Goal: Obtain resource: Download file/media

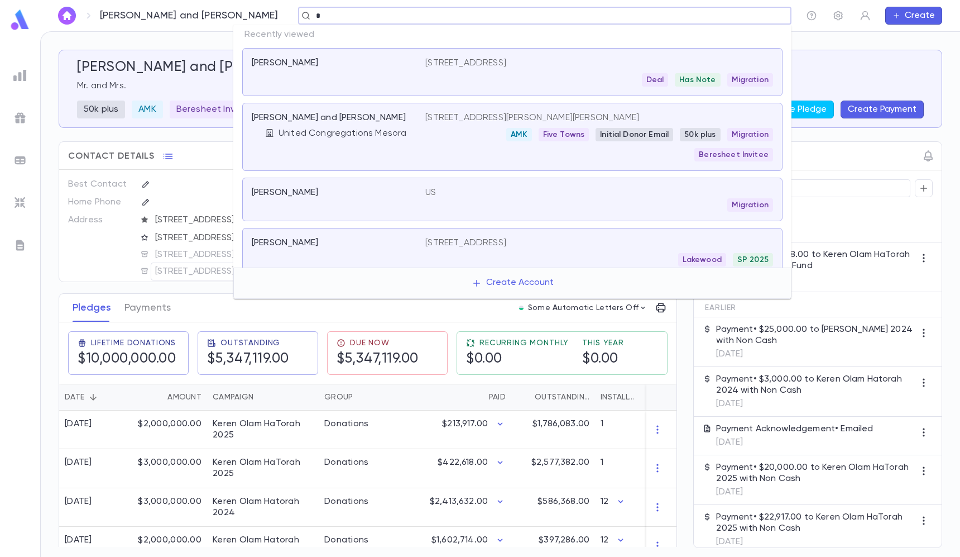
scroll to position [25, 0]
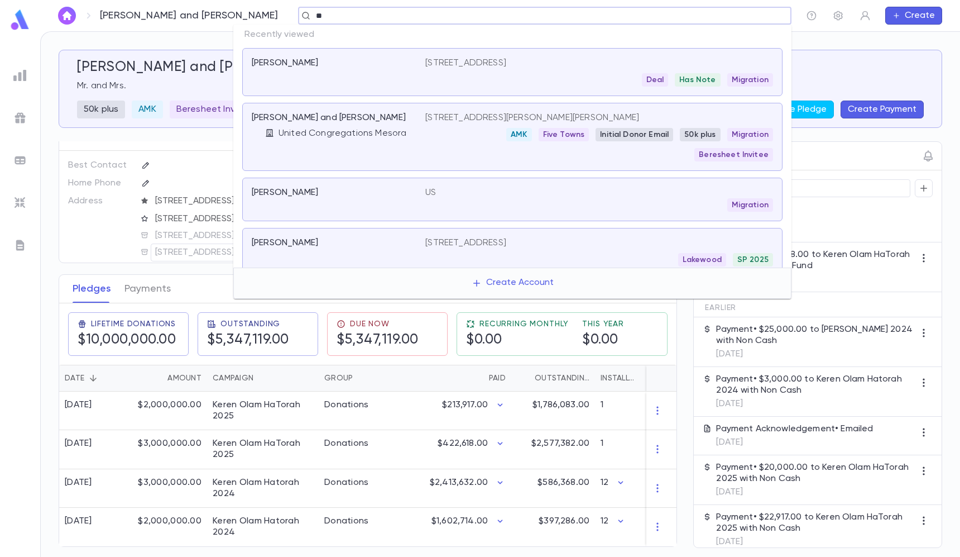
type input "*"
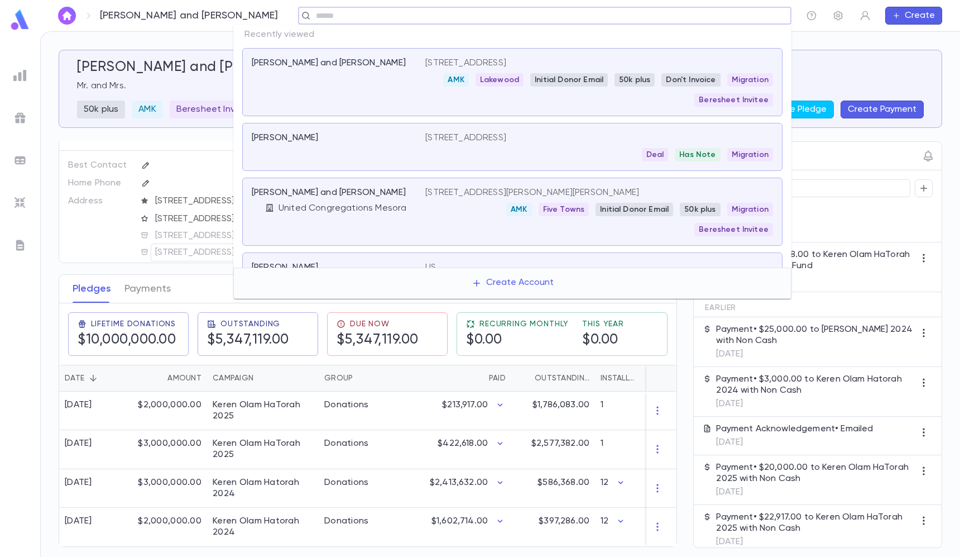
type input "*"
type input "**********"
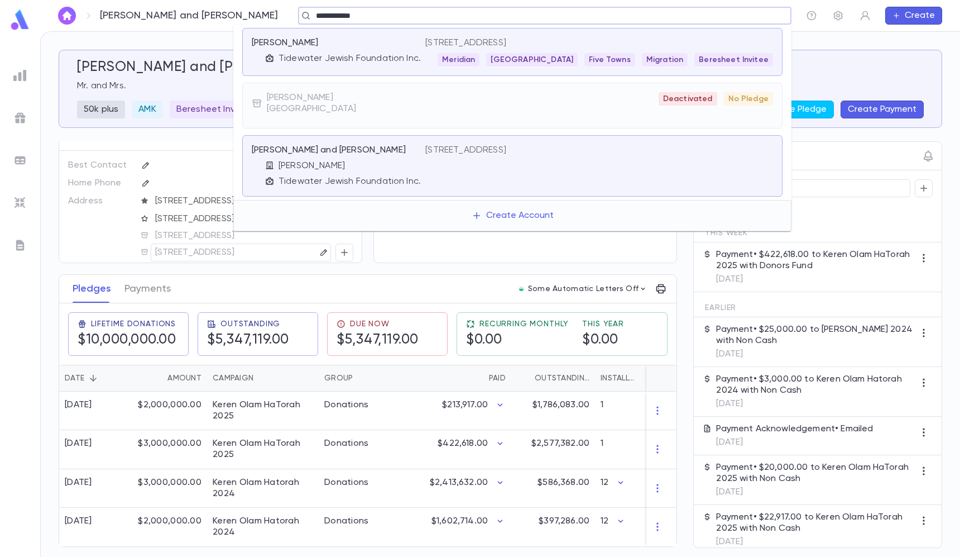
click at [470, 45] on p "[STREET_ADDRESS]" at bounding box center [466, 42] width 81 height 11
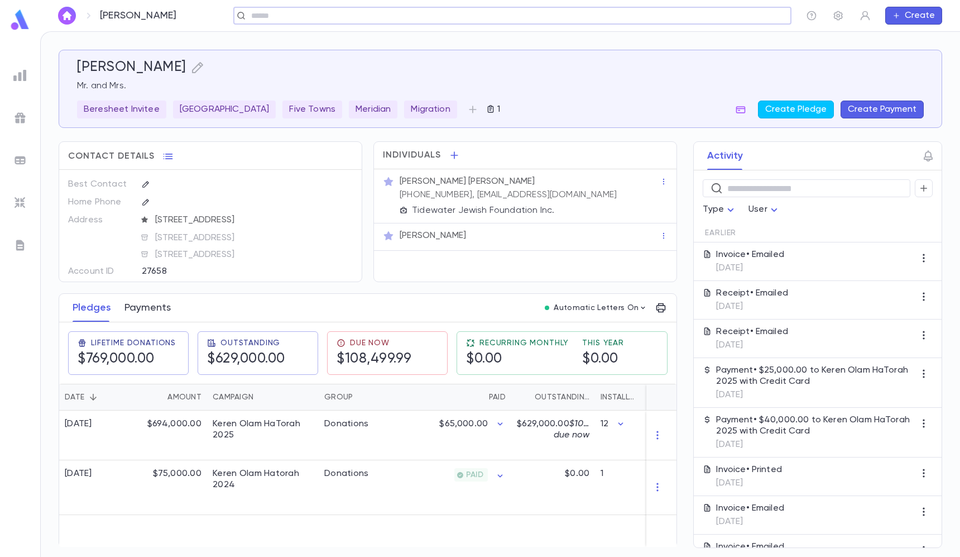
click at [168, 299] on button "Payments" at bounding box center [148, 308] width 46 height 28
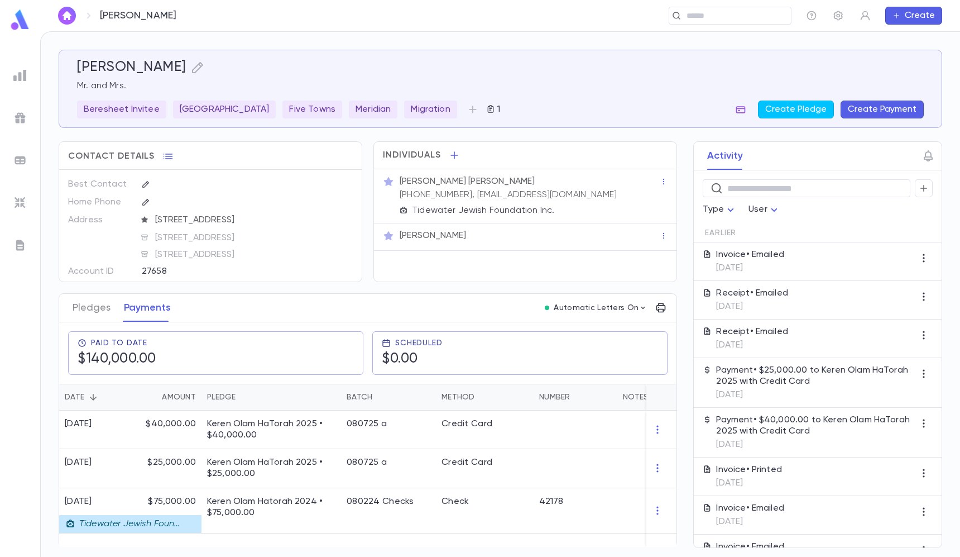
click at [745, 114] on icon "button" at bounding box center [740, 109] width 11 height 11
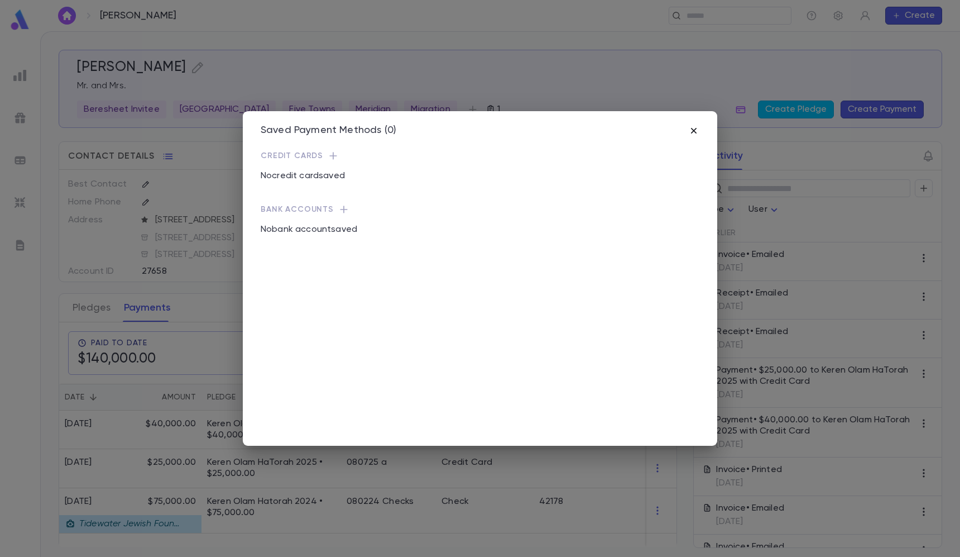
click at [693, 135] on icon "button" at bounding box center [694, 130] width 11 height 11
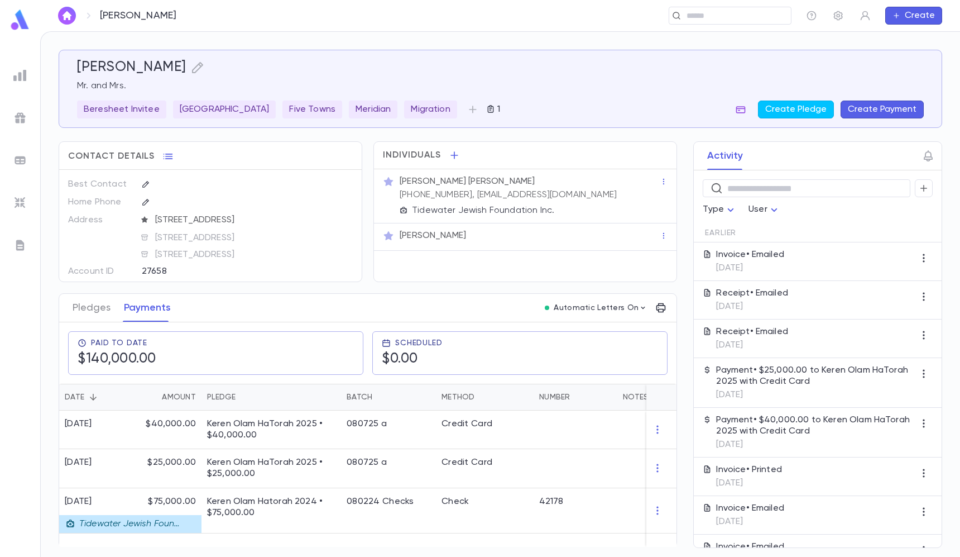
click at [745, 117] on button "button" at bounding box center [741, 110] width 18 height 18
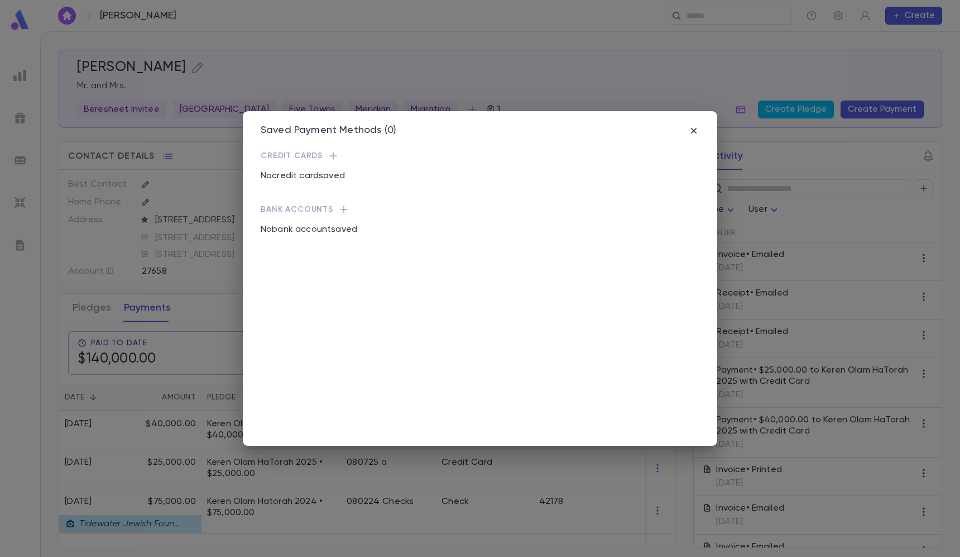
click at [321, 154] on p "Credit Cards" at bounding box center [480, 155] width 439 height 11
click at [328, 154] on icon "button" at bounding box center [333, 155] width 11 height 11
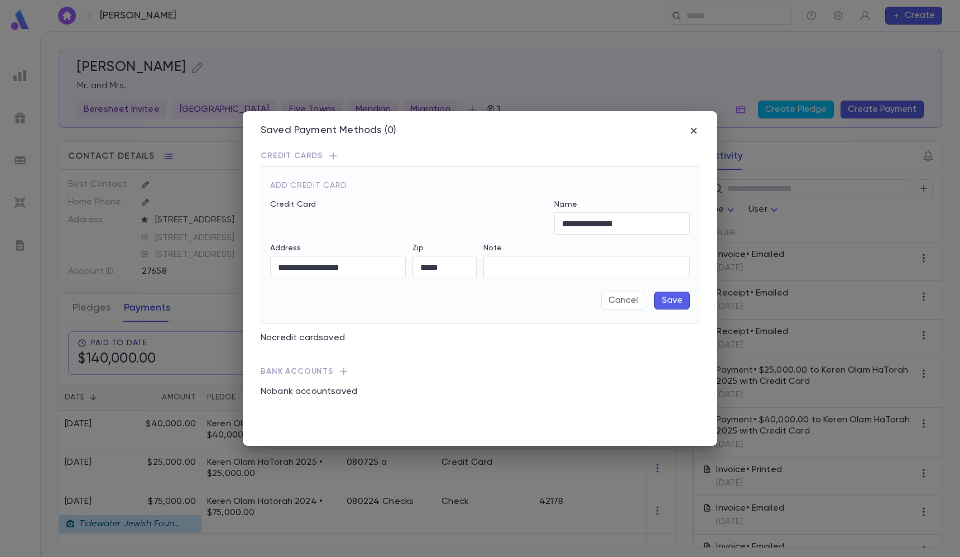
click at [675, 307] on button "Save" at bounding box center [672, 301] width 36 height 18
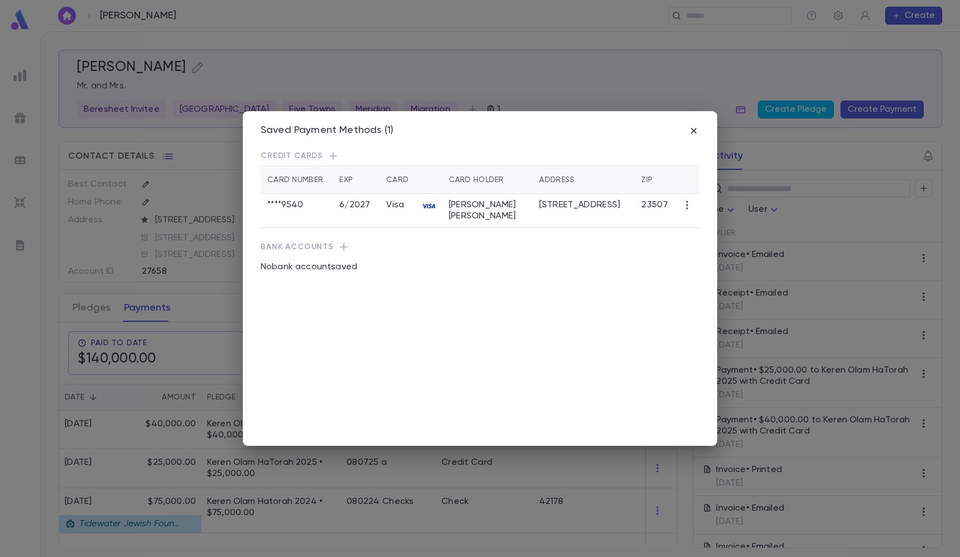
click at [694, 141] on div "Saved Payment Methods (1)" at bounding box center [480, 138] width 439 height 26
click at [695, 133] on icon "button" at bounding box center [694, 130] width 11 height 11
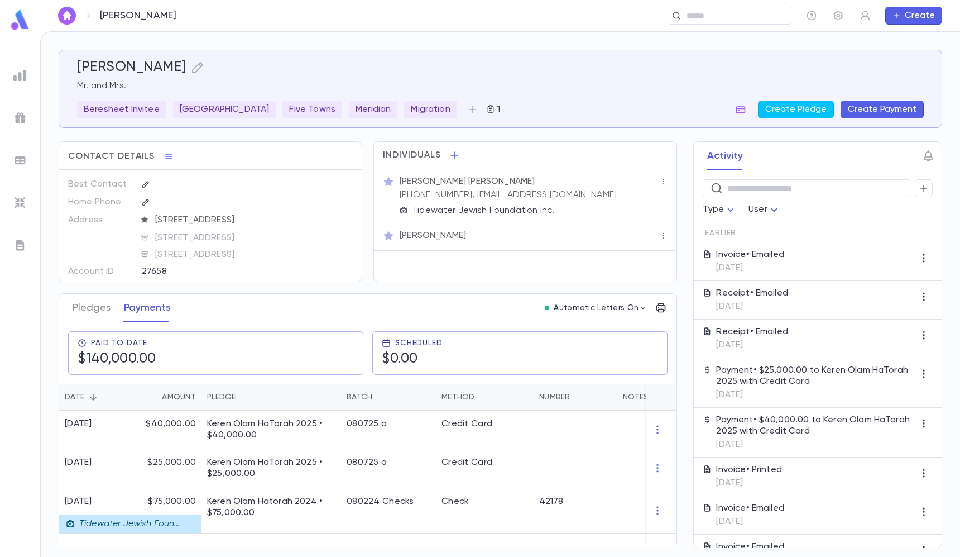
click at [868, 97] on div "[PERSON_NAME] Mr. and Mrs. Beresheet Invitee [GEOGRAPHIC_DATA] Five Towns Merid…" at bounding box center [500, 88] width 847 height 59
click at [861, 106] on button "Create Payment" at bounding box center [882, 110] width 83 height 18
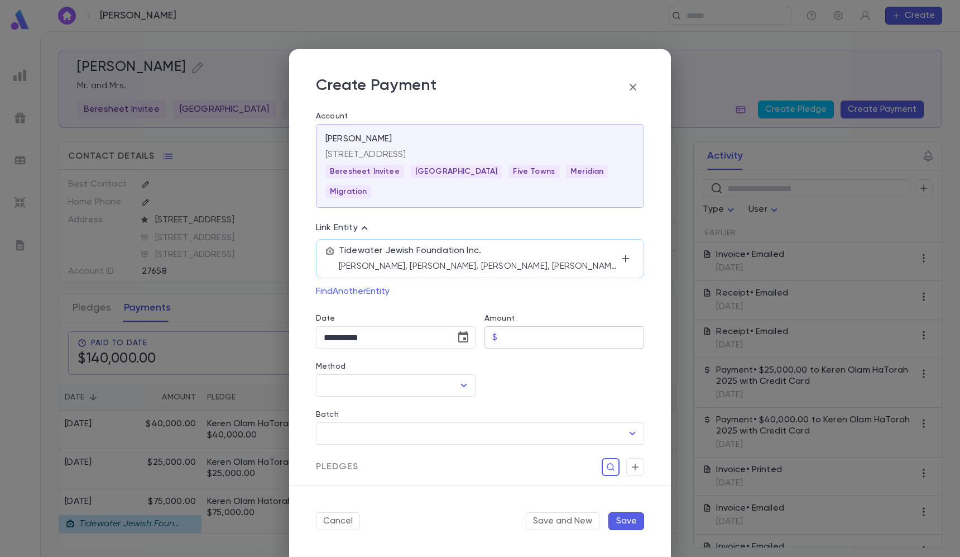
click at [532, 327] on input "Amount" at bounding box center [573, 338] width 142 height 22
type input "*********"
click at [415, 362] on div "Method" at bounding box center [396, 368] width 160 height 12
click at [386, 384] on li "Credit Card" at bounding box center [395, 391] width 158 height 18
type input "**********"
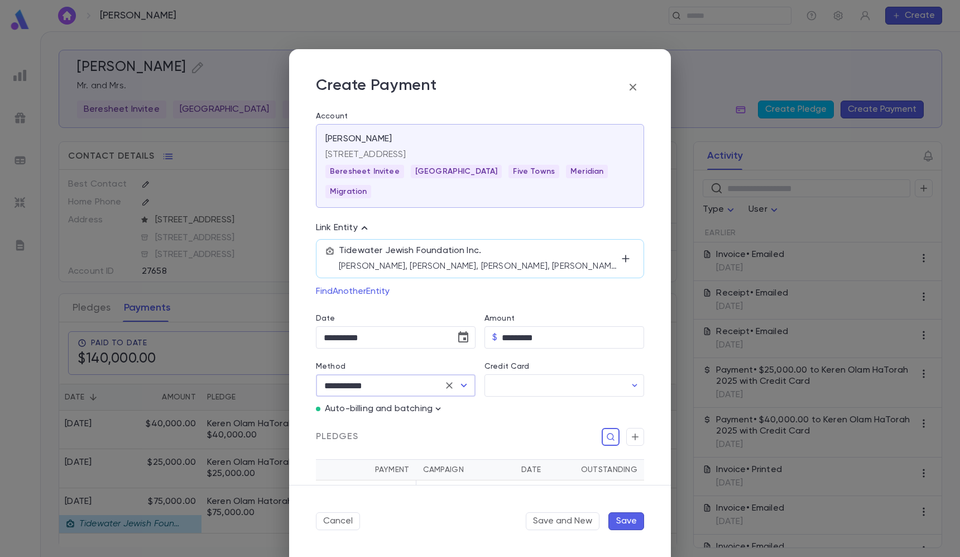
click at [378, 414] on div "Pledges" at bounding box center [475, 429] width 337 height 31
click at [501, 375] on input "Credit Card" at bounding box center [555, 386] width 141 height 22
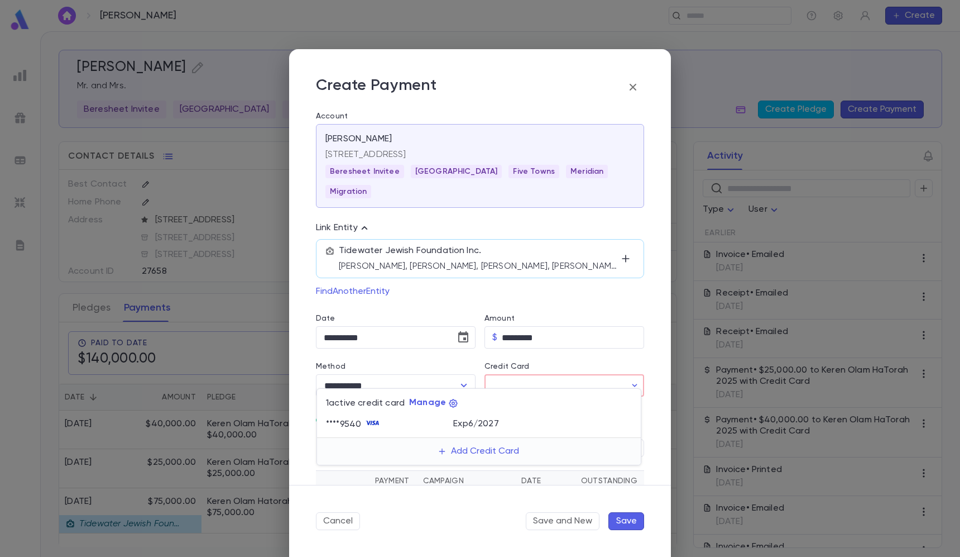
click at [490, 423] on p "Exp 6 / 2027" at bounding box center [475, 423] width 45 height 11
type input "********"
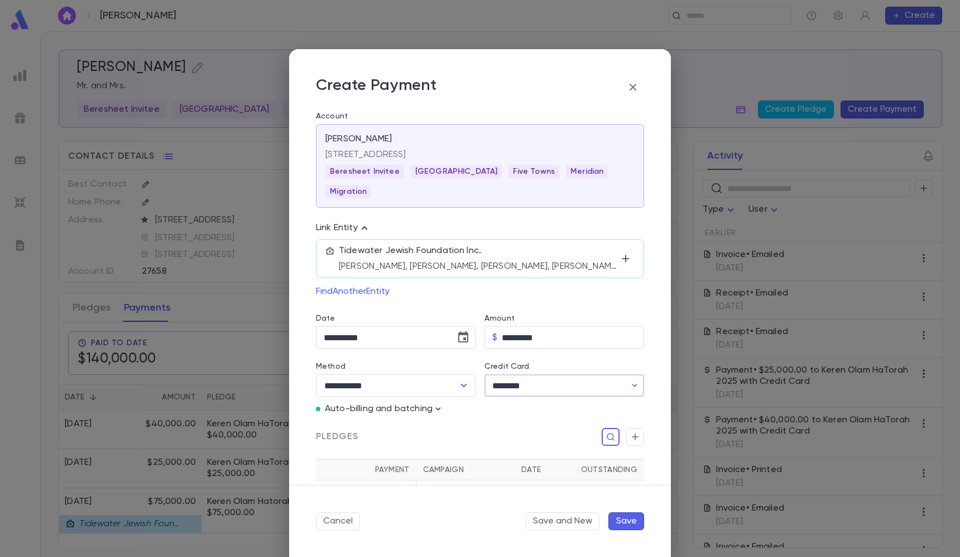
scroll to position [73, 0]
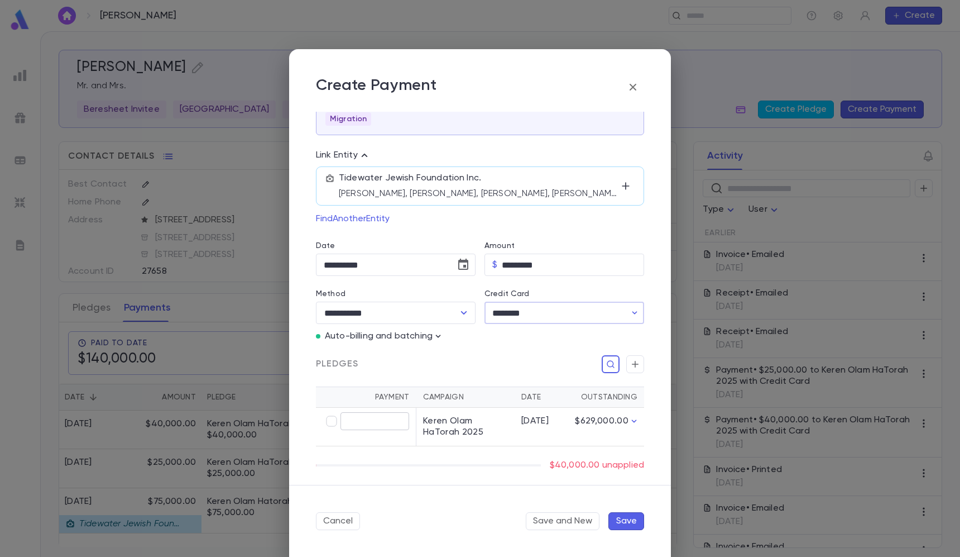
type input "*********"
click at [625, 519] on button "Save" at bounding box center [627, 521] width 36 height 18
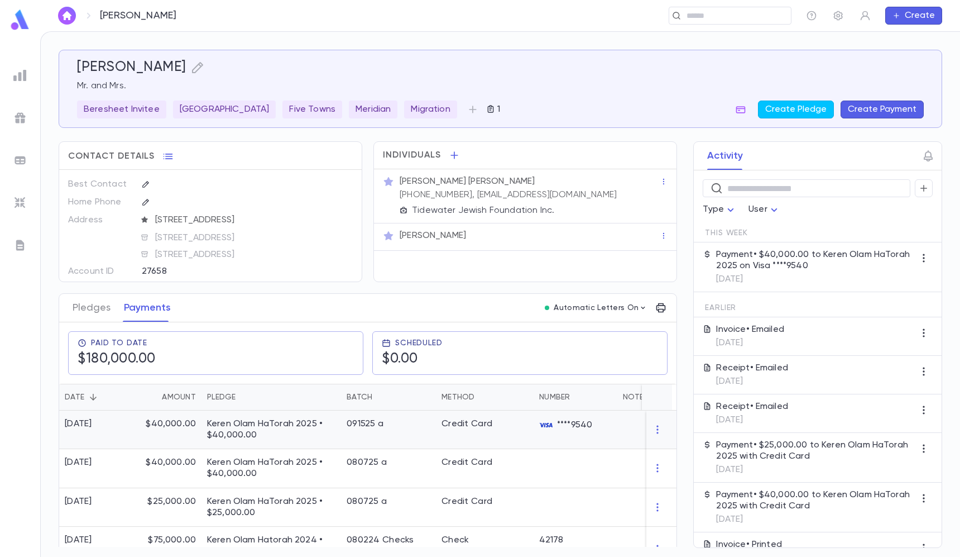
click at [315, 436] on p "Keren Olam HaTorah 2025 • $40,000.00" at bounding box center [271, 429] width 128 height 22
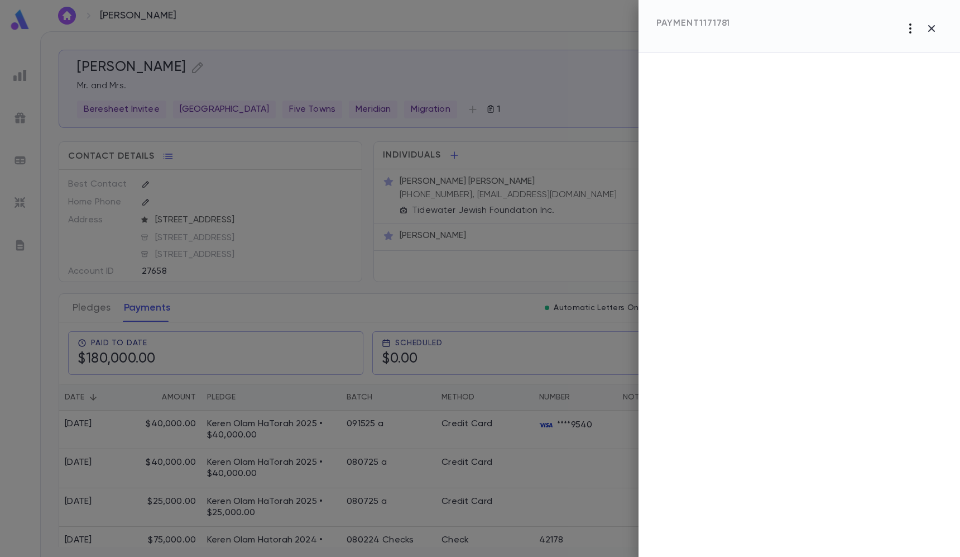
click at [907, 29] on icon "button" at bounding box center [910, 28] width 13 height 13
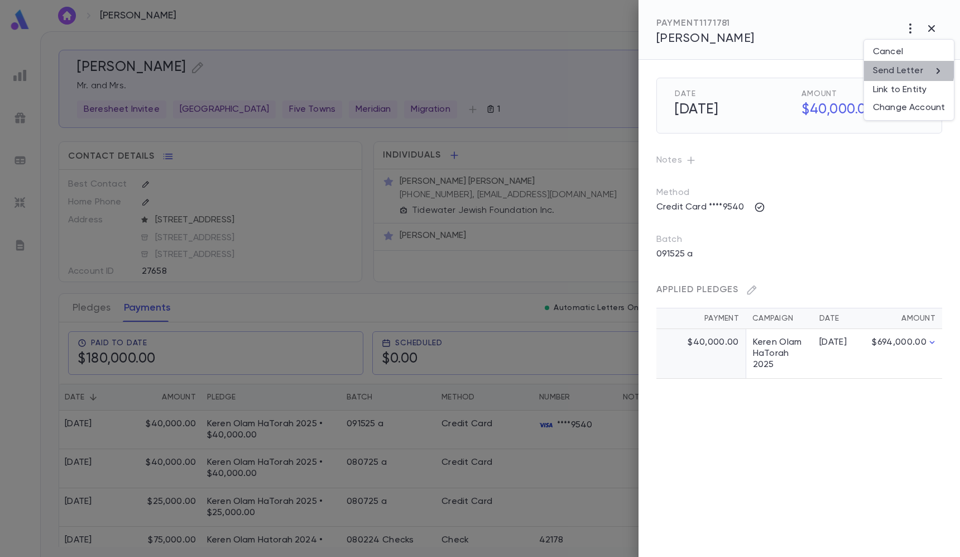
click at [896, 69] on p "Send Letter" at bounding box center [898, 70] width 50 height 11
click at [942, 69] on li "Email" at bounding box center [931, 71] width 39 height 20
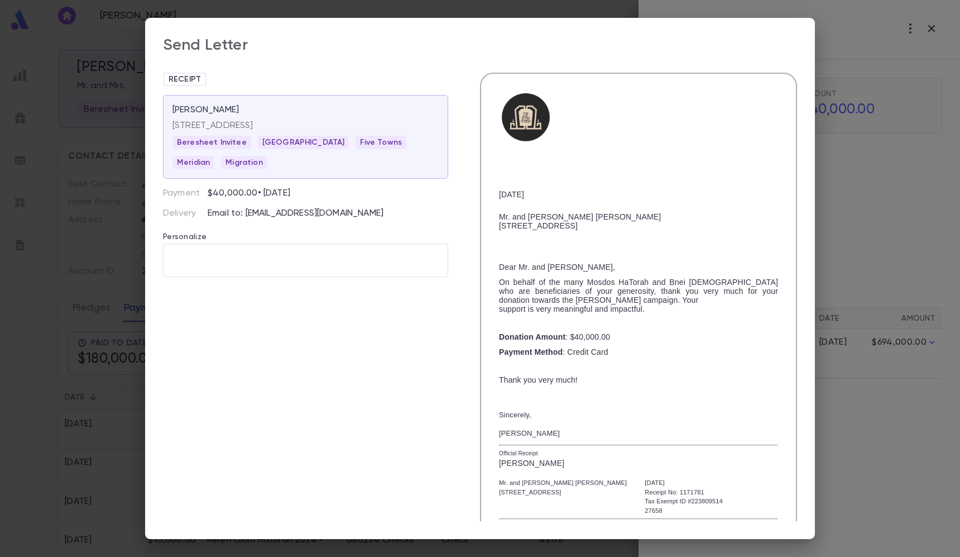
click at [126, 157] on div "Send Letter Receipt [PERSON_NAME][GEOGRAPHIC_DATA] [STREET_ADDRESS] Invitee [GE…" at bounding box center [480, 278] width 960 height 557
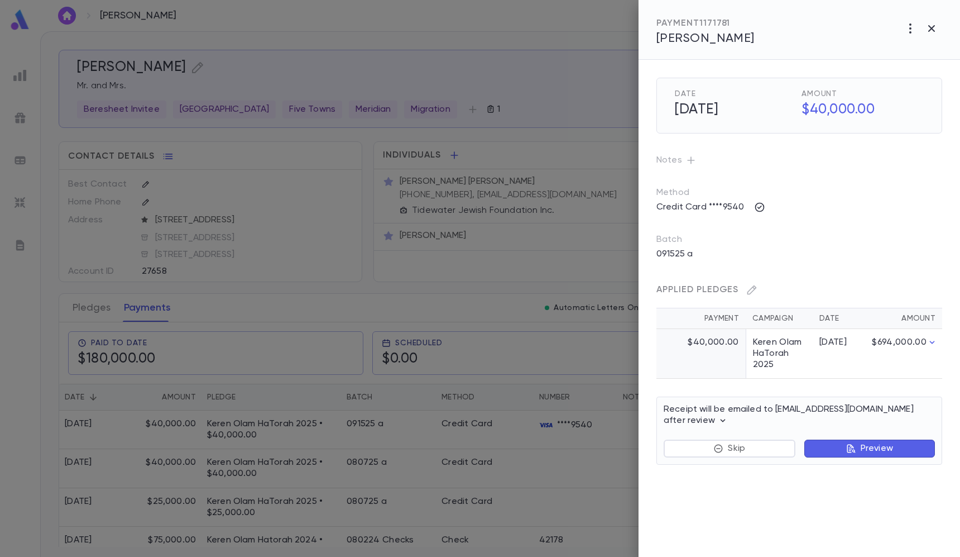
click at [591, 21] on div at bounding box center [480, 278] width 960 height 557
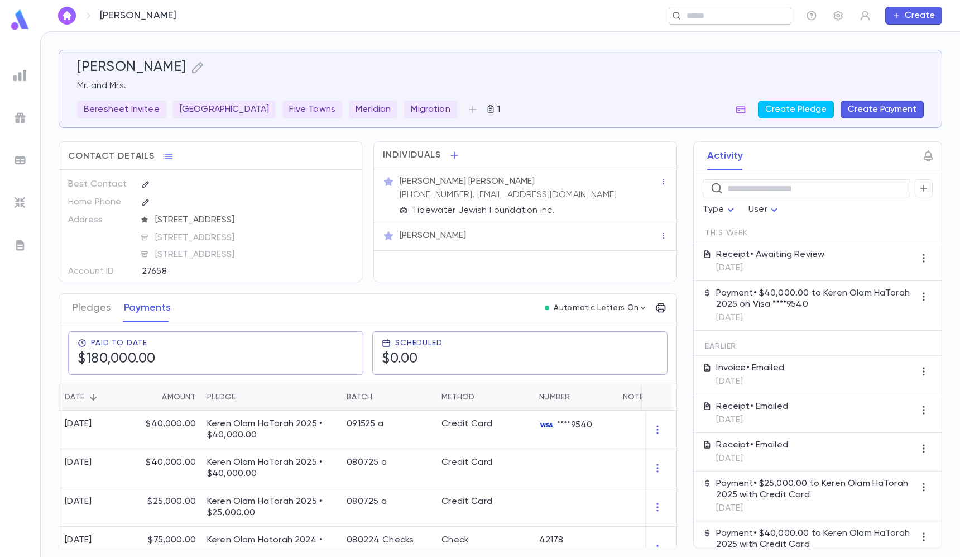
click at [690, 8] on div "​" at bounding box center [730, 16] width 123 height 18
paste input "**********"
type input "**********"
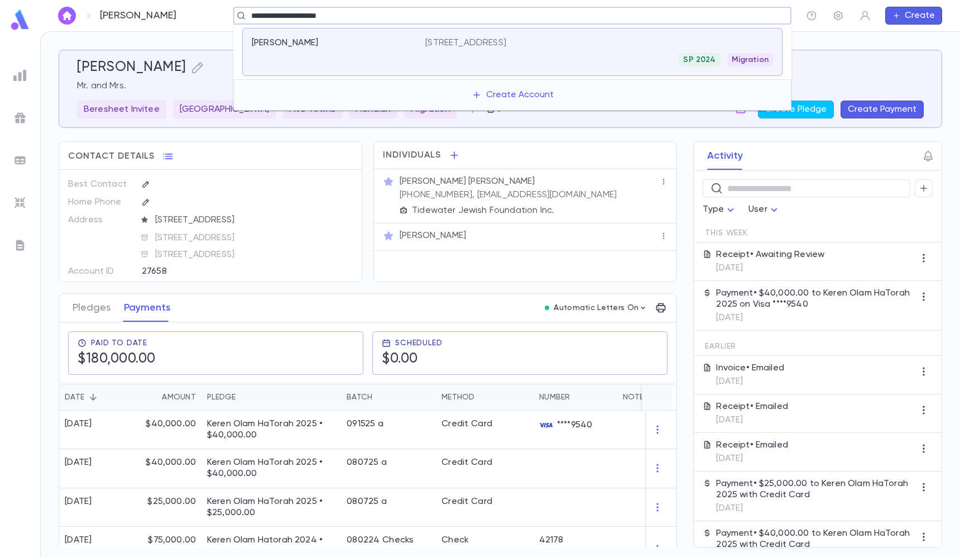
click at [506, 41] on p "[STREET_ADDRESS]" at bounding box center [466, 42] width 81 height 11
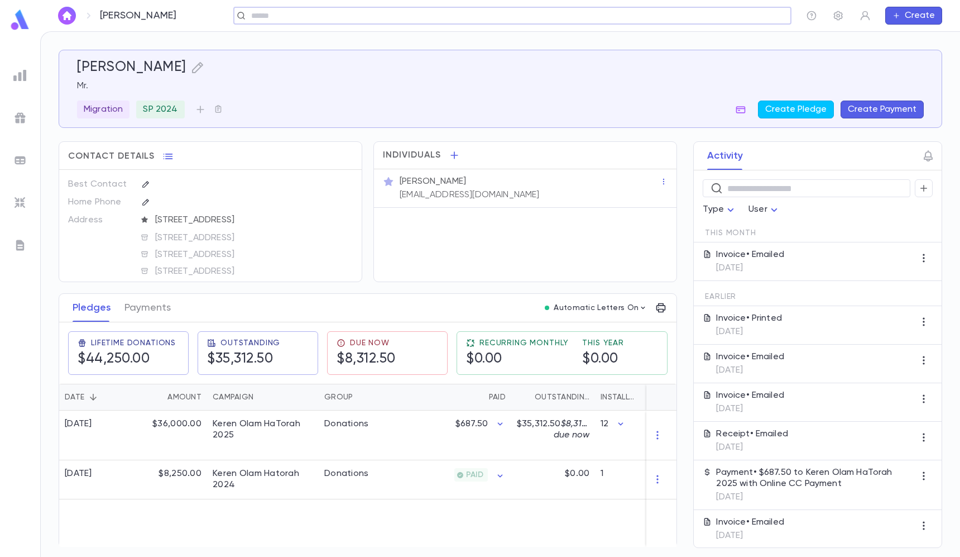
click at [682, 6] on div "[PERSON_NAME] ​ Create" at bounding box center [500, 15] width 920 height 31
click at [672, 19] on icon at bounding box center [676, 15] width 9 height 9
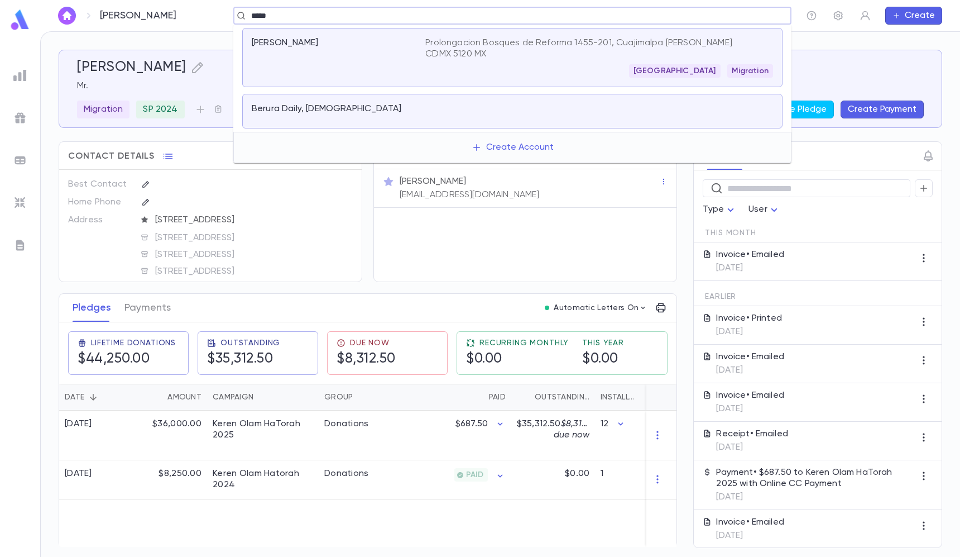
click at [291, 16] on input "*****" at bounding box center [509, 16] width 522 height 11
click at [643, 12] on input "*****" at bounding box center [509, 16] width 522 height 11
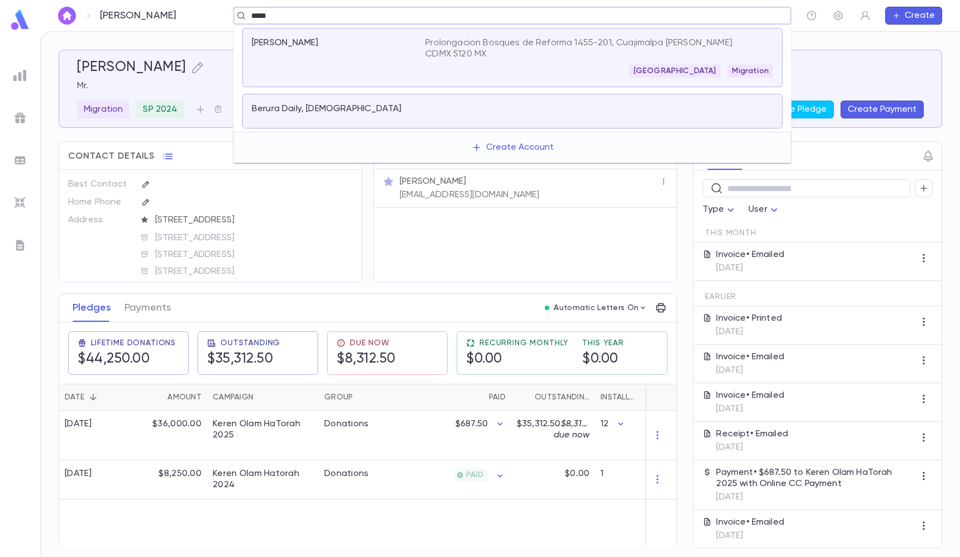
paste input "**********"
type input "**********"
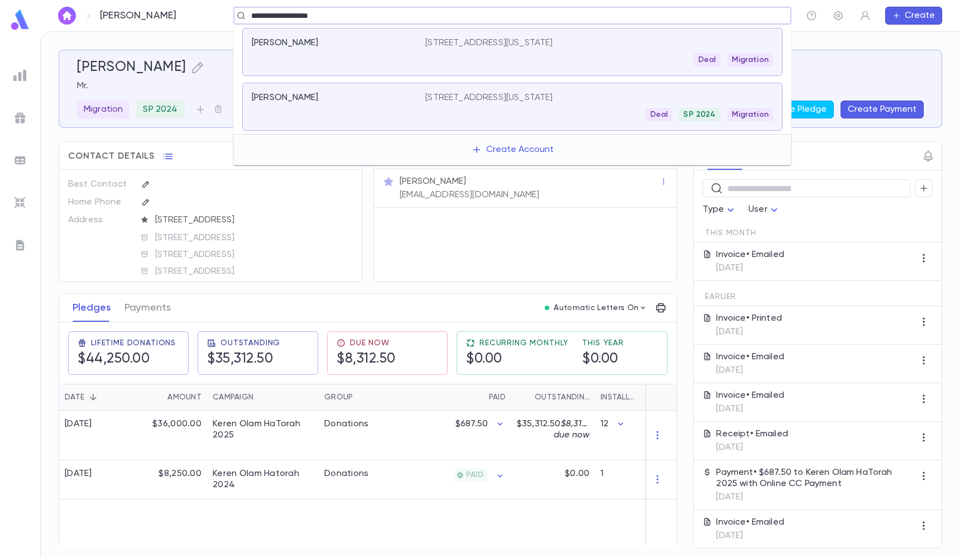
click at [450, 45] on p "[STREET_ADDRESS][US_STATE]" at bounding box center [489, 42] width 127 height 11
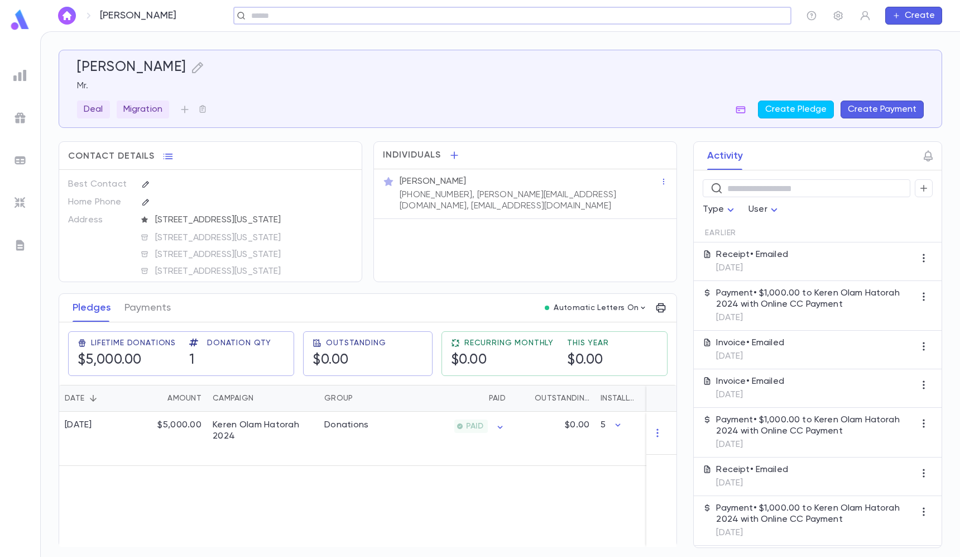
click at [465, 17] on input "text" at bounding box center [509, 16] width 522 height 11
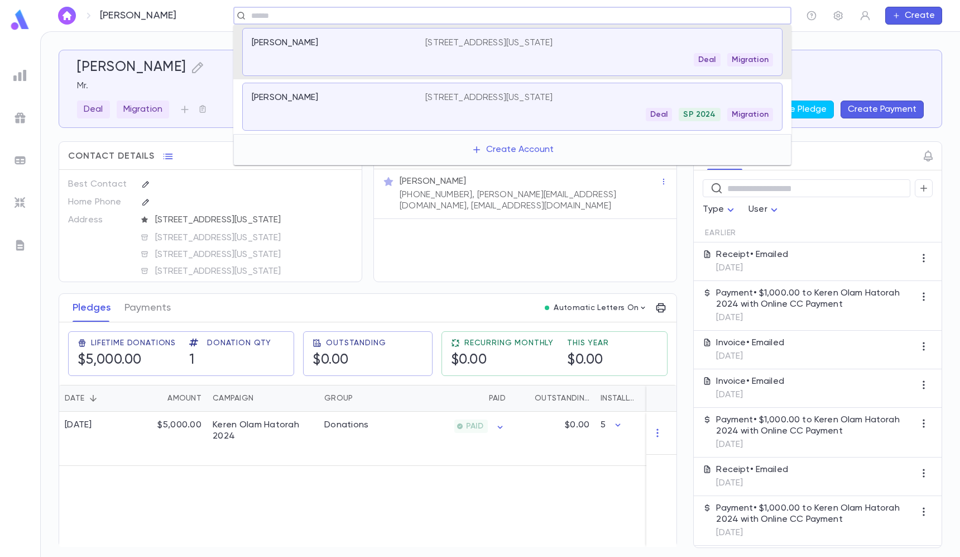
type input "**********"
click at [337, 92] on div "[PERSON_NAME] [STREET_ADDRESS][US_STATE] US Deal SP 2024 Migration" at bounding box center [512, 107] width 541 height 48
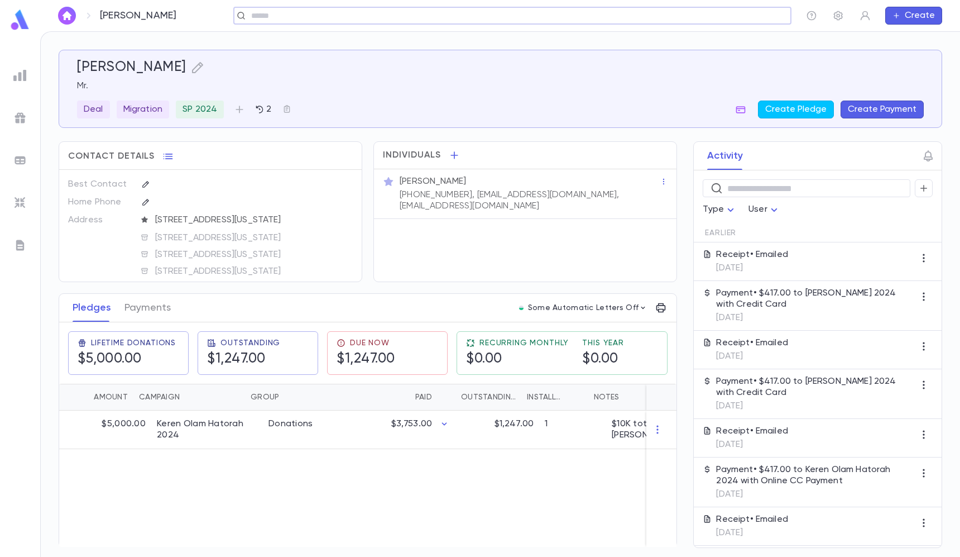
scroll to position [0, 81]
click at [668, 6] on div "[PERSON_NAME] ​ Create" at bounding box center [500, 15] width 920 height 31
click at [725, 12] on input "text" at bounding box center [727, 16] width 87 height 11
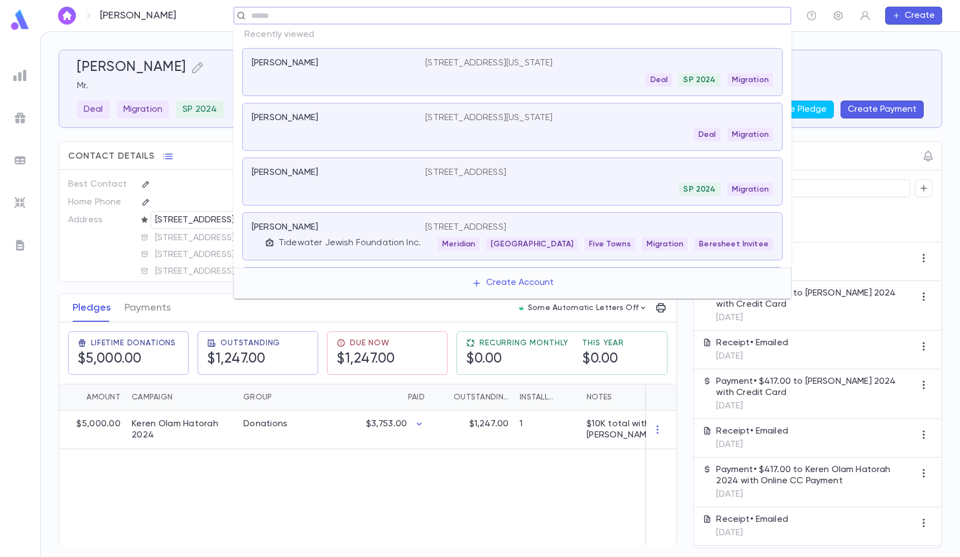
click at [335, 194] on div "[PERSON_NAME]" at bounding box center [339, 181] width 174 height 29
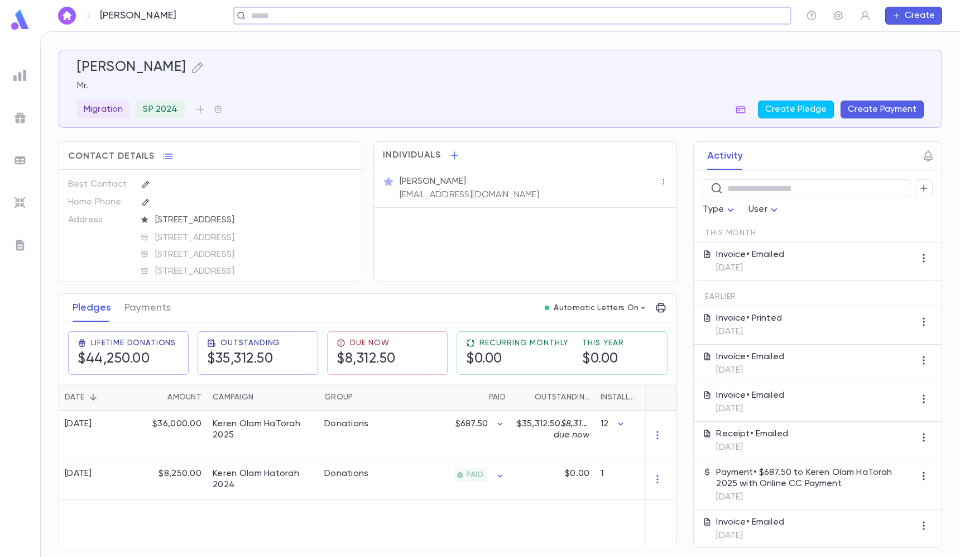
click at [22, 65] on div at bounding box center [20, 75] width 20 height 20
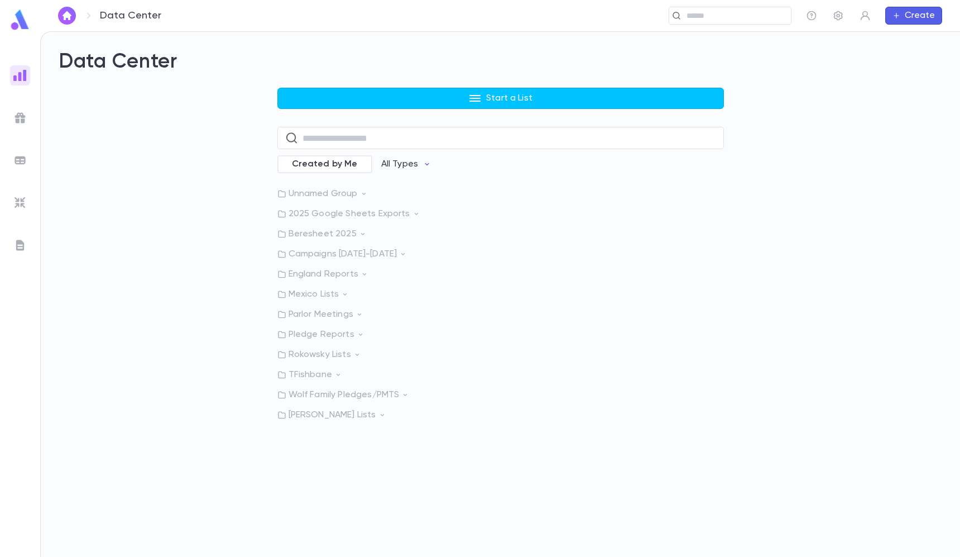
click at [321, 295] on p "Mexico Lists" at bounding box center [501, 294] width 447 height 11
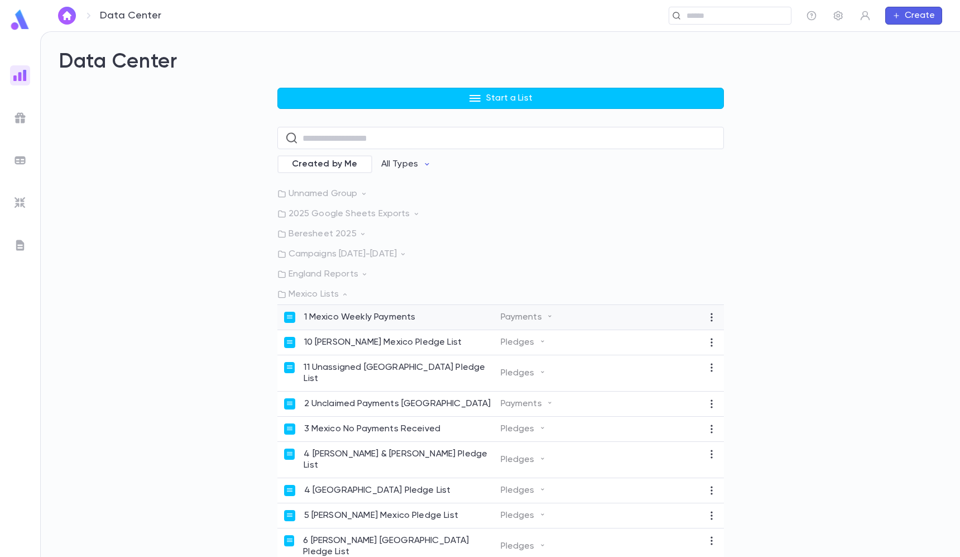
click at [350, 320] on p "1 Mexico Weekly Payments" at bounding box center [360, 317] width 112 height 11
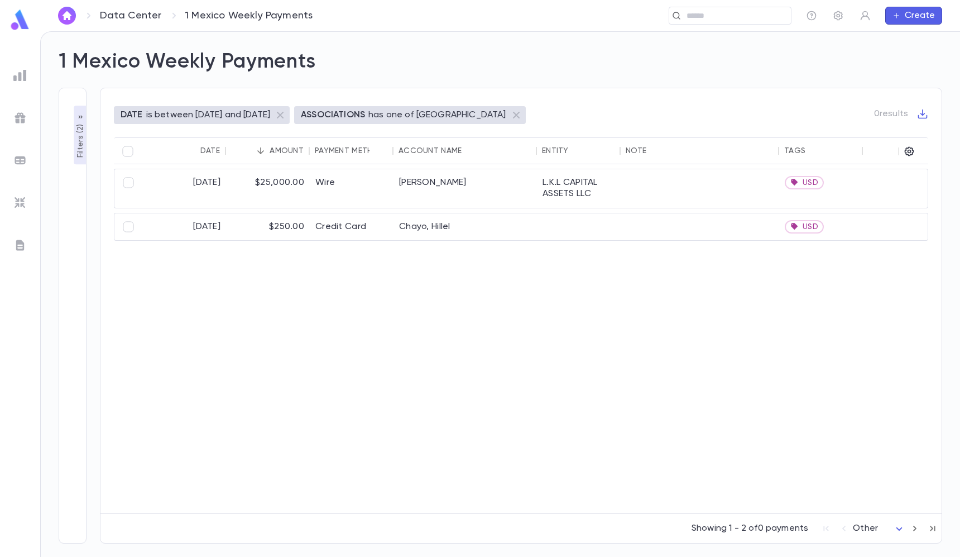
click at [77, 141] on p "Filters ( 2 )" at bounding box center [80, 140] width 11 height 36
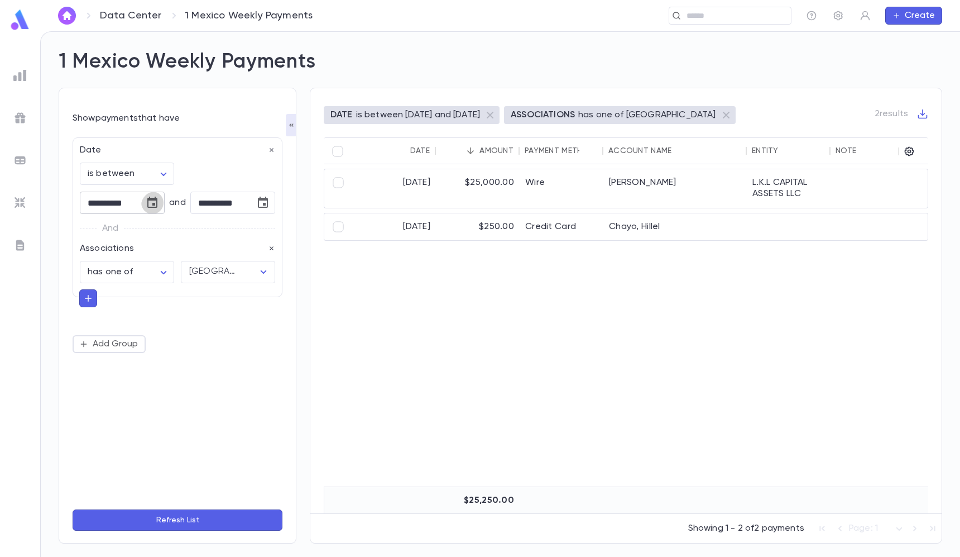
click at [147, 197] on icon "Choose date, selected date is Sep 1, 2025" at bounding box center [152, 202] width 10 height 11
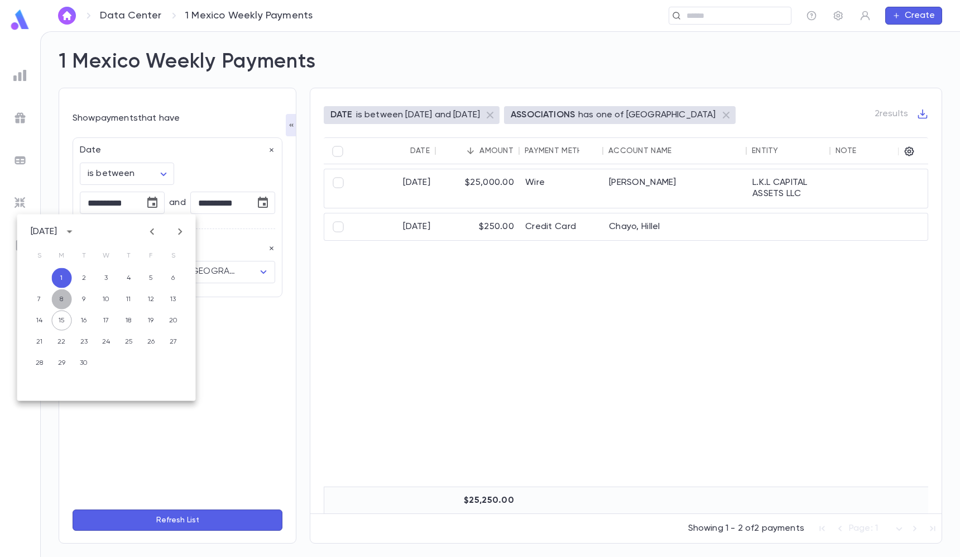
click at [61, 302] on button "8" at bounding box center [62, 299] width 20 height 20
type input "**********"
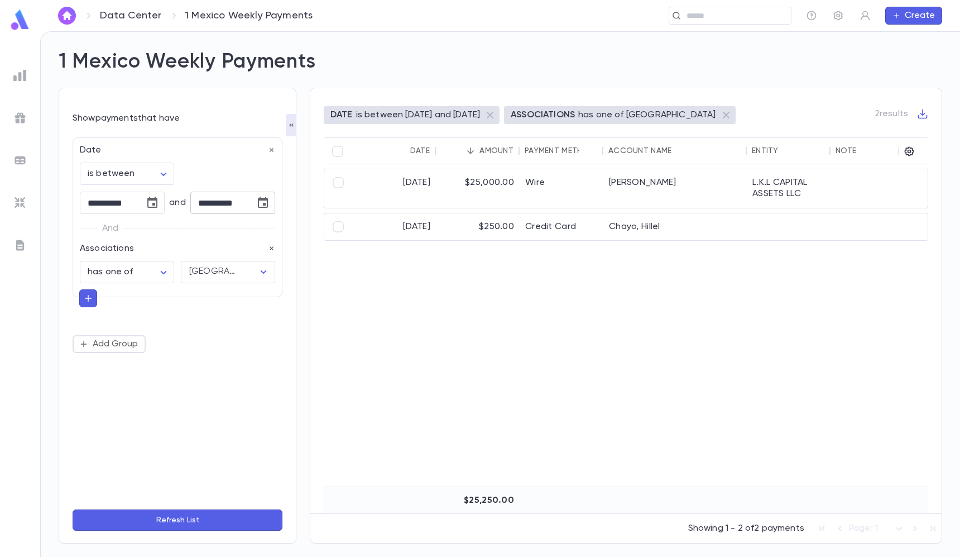
click at [260, 200] on icon "Choose date, selected date is Sep 7, 2025" at bounding box center [263, 202] width 10 height 11
click at [152, 321] on button "14" at bounding box center [150, 320] width 20 height 20
type input "**********"
click at [213, 521] on button "Refresh List" at bounding box center [178, 519] width 210 height 21
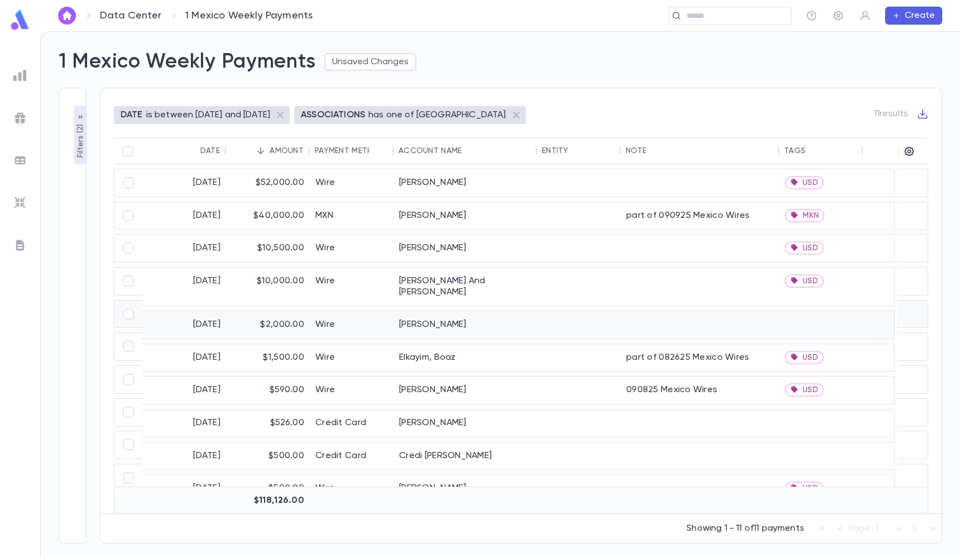
click at [349, 311] on div "Wire" at bounding box center [352, 324] width 84 height 27
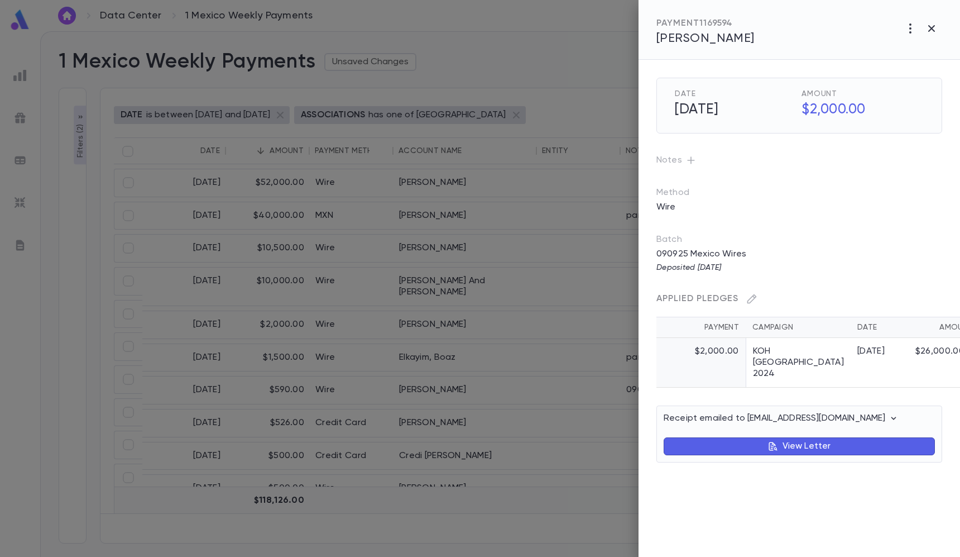
click at [691, 160] on icon "button" at bounding box center [690, 159] width 7 height 7
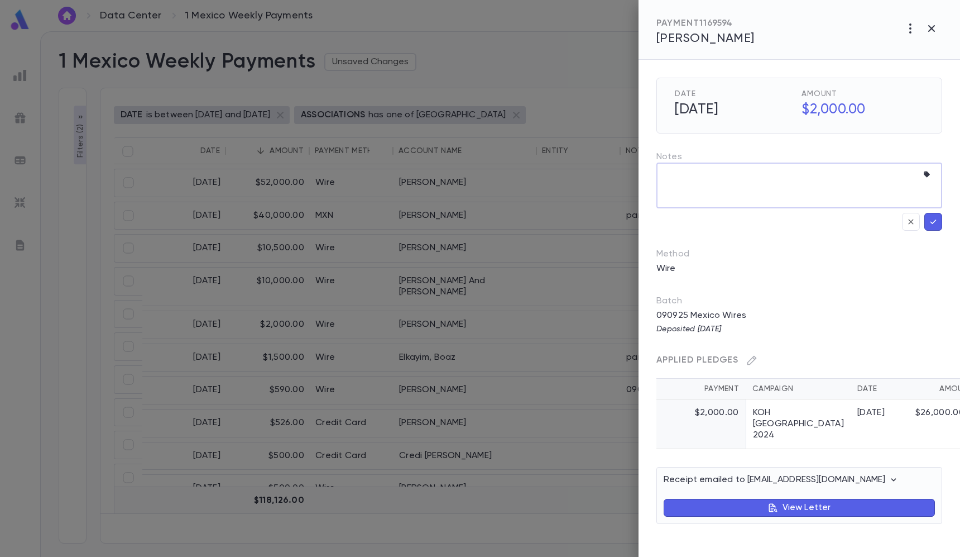
click at [907, 177] on textarea at bounding box center [792, 186] width 254 height 46
click at [925, 175] on icon "button" at bounding box center [929, 174] width 11 height 11
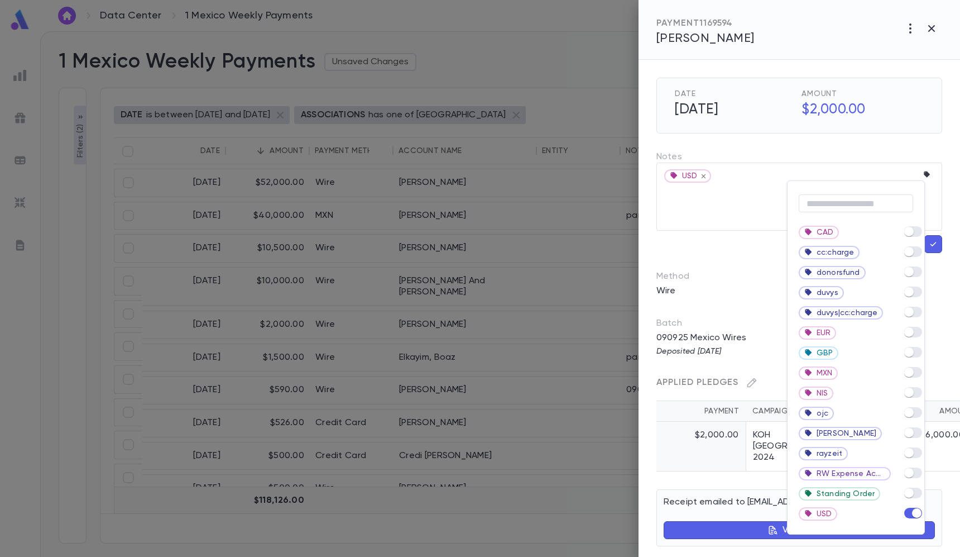
click at [939, 251] on div at bounding box center [480, 278] width 960 height 557
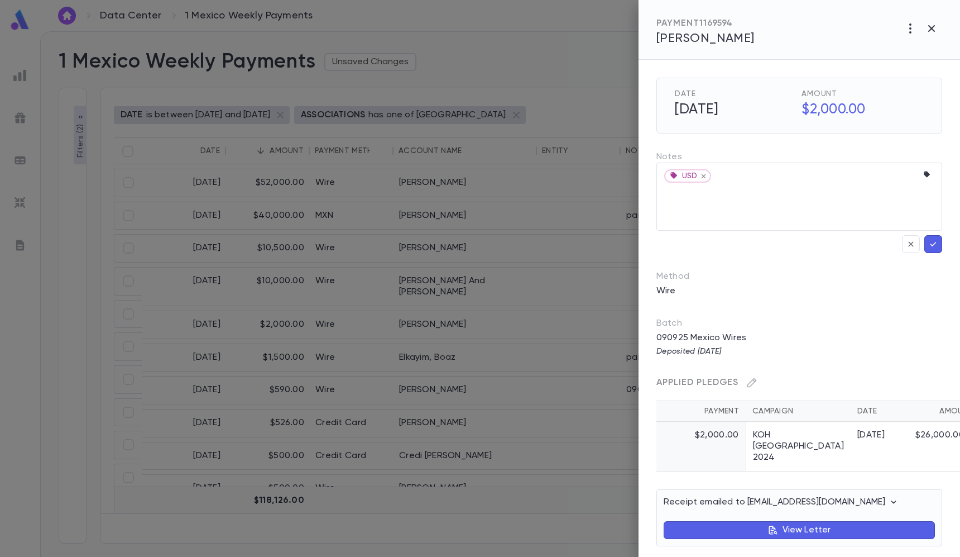
click at [938, 247] on icon "button" at bounding box center [934, 243] width 10 height 11
click at [938, 246] on icon "button" at bounding box center [934, 243] width 10 height 11
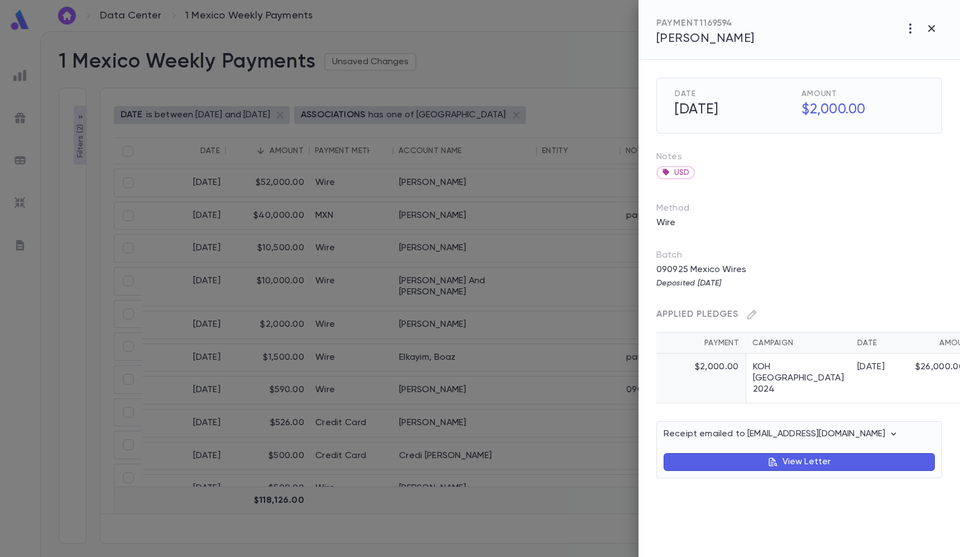
click at [455, 298] on div at bounding box center [480, 278] width 960 height 557
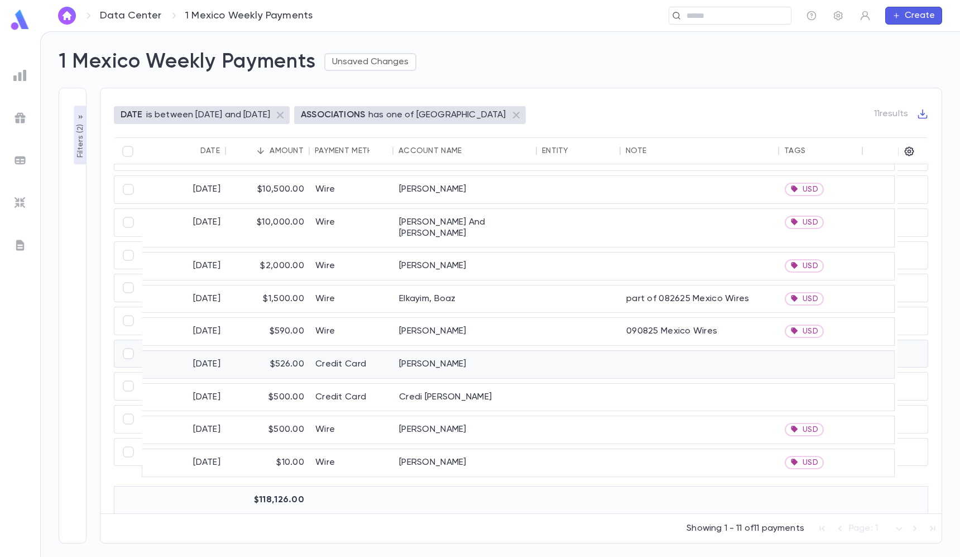
scroll to position [59, 0]
click at [462, 352] on div "[PERSON_NAME]" at bounding box center [466, 364] width 144 height 27
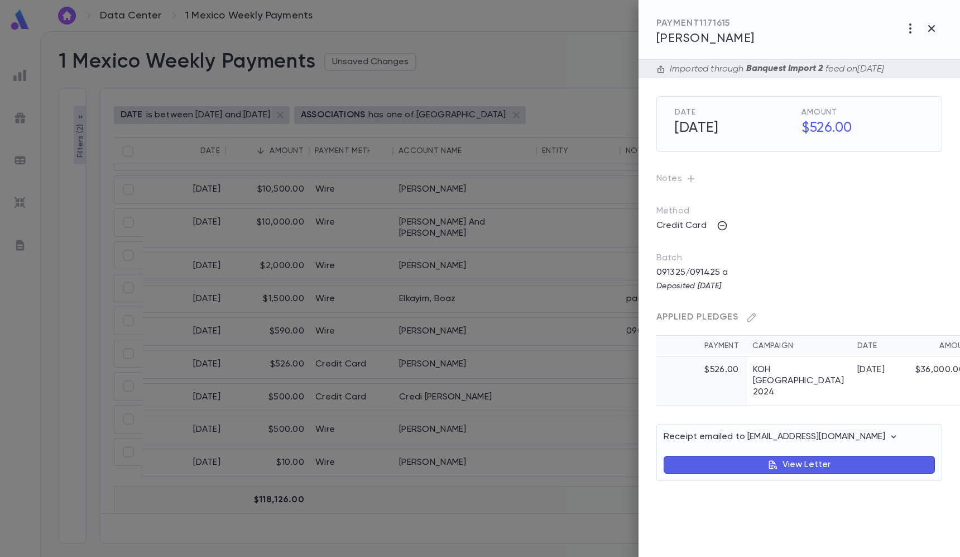
click at [695, 171] on button "button" at bounding box center [691, 179] width 18 height 18
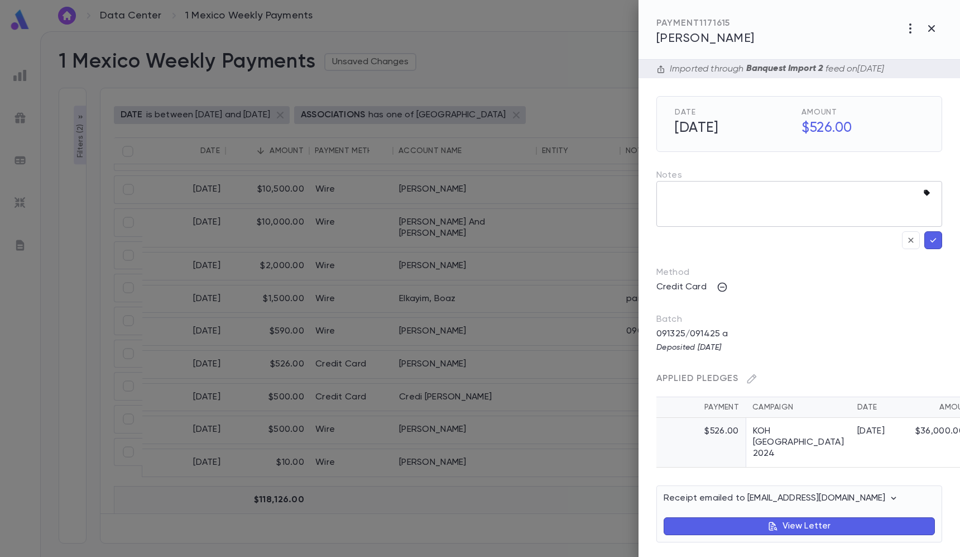
click at [926, 195] on icon "button" at bounding box center [929, 193] width 11 height 11
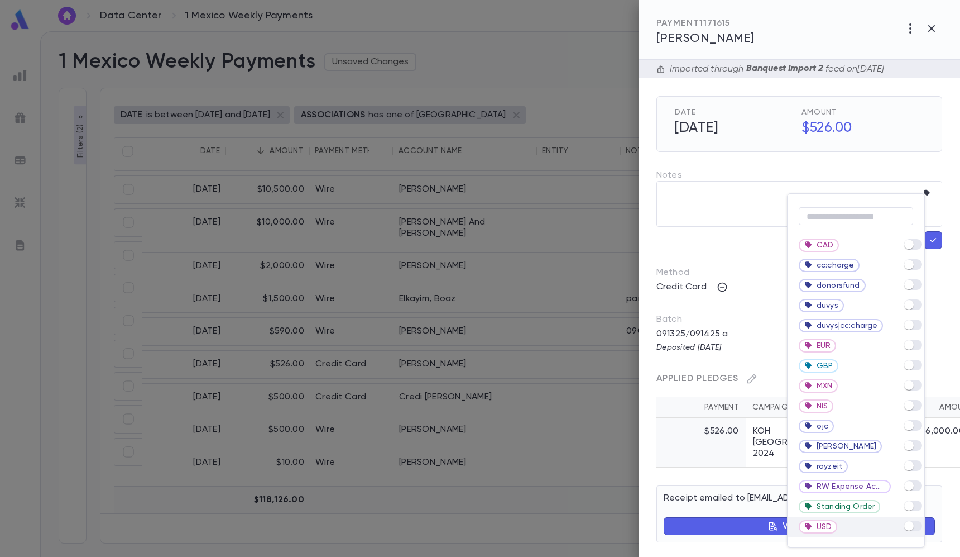
click at [911, 531] on div at bounding box center [908, 526] width 9 height 13
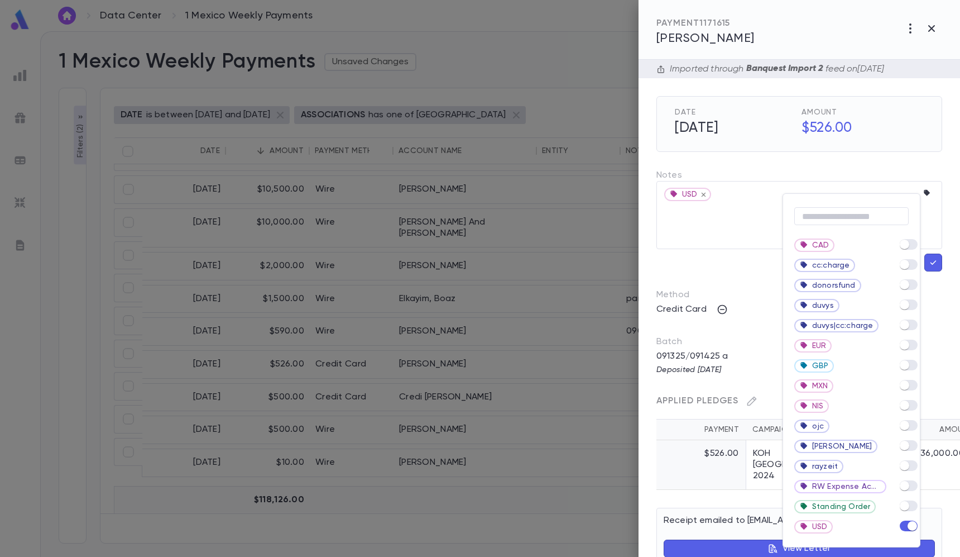
click at [930, 266] on div at bounding box center [480, 278] width 960 height 557
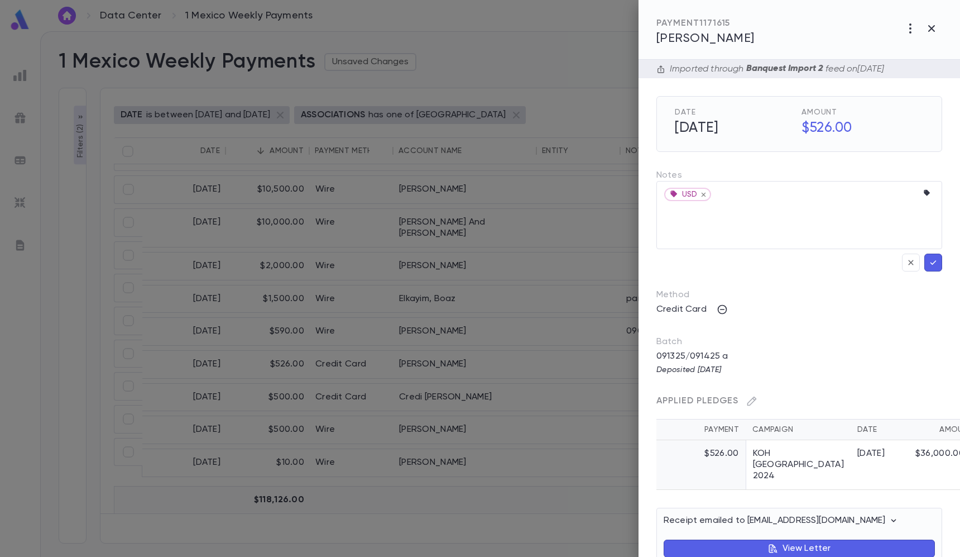
click at [931, 266] on icon "button" at bounding box center [934, 262] width 10 height 11
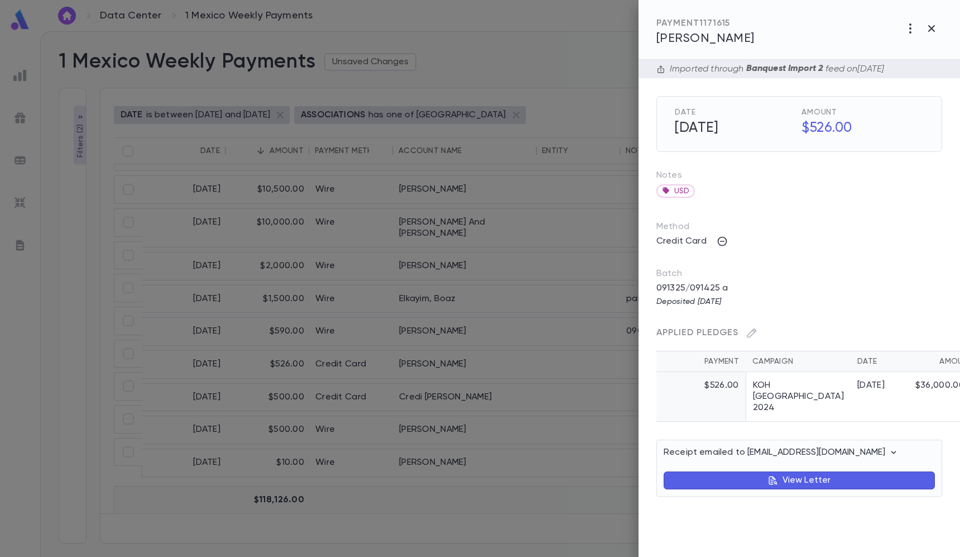
click at [554, 269] on div at bounding box center [480, 278] width 960 height 557
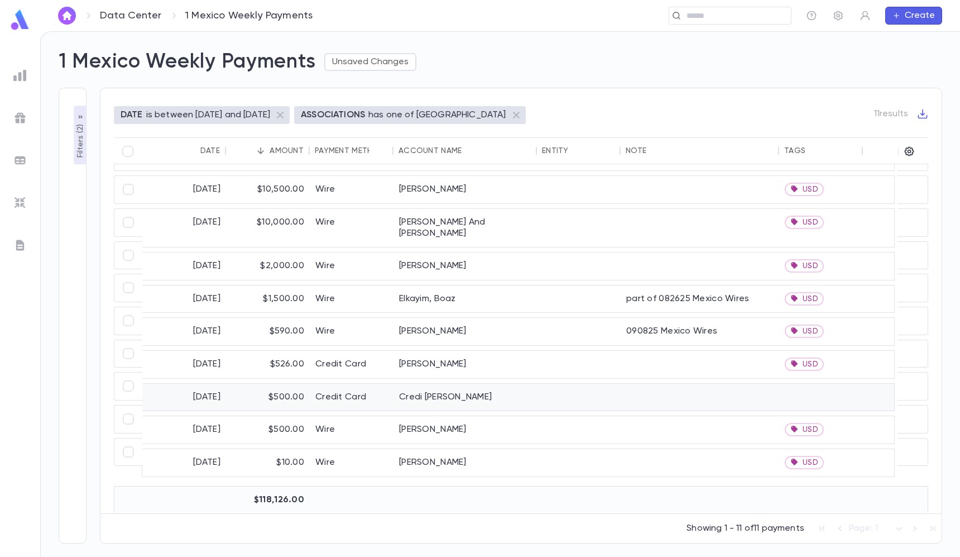
click at [644, 391] on div at bounding box center [700, 397] width 159 height 27
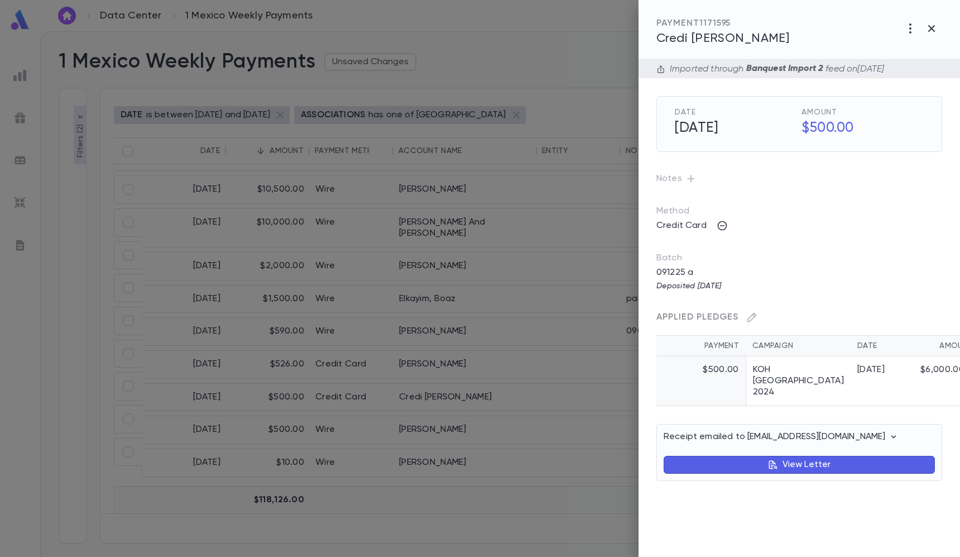
click at [696, 182] on button "button" at bounding box center [691, 179] width 18 height 18
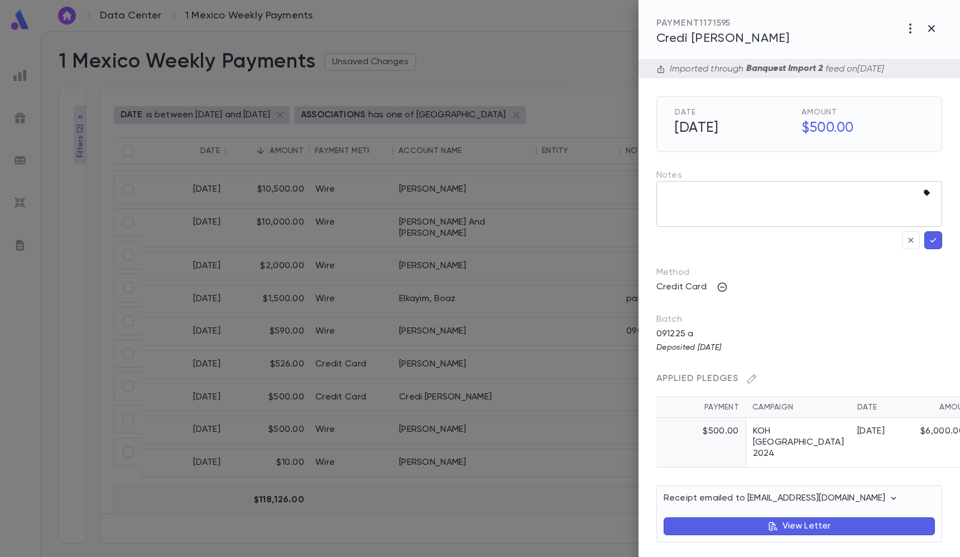
click at [928, 195] on icon "button" at bounding box center [929, 193] width 11 height 11
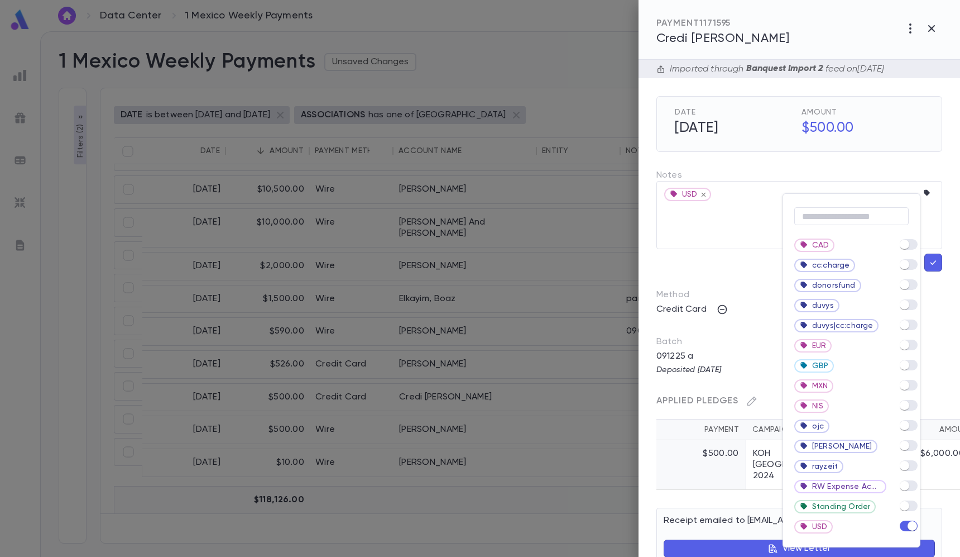
click at [932, 248] on div at bounding box center [480, 278] width 960 height 557
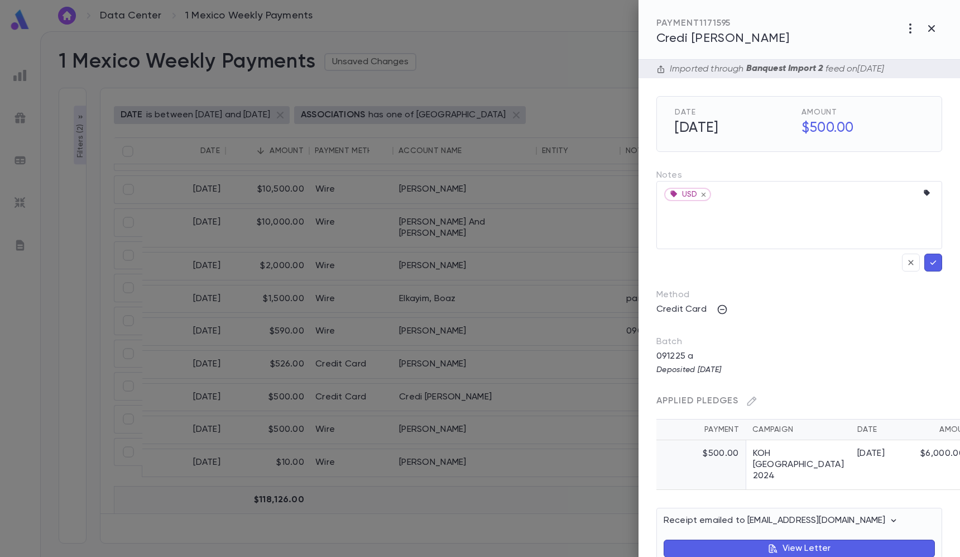
click at [925, 261] on button "button" at bounding box center [934, 263] width 18 height 18
click at [543, 253] on div at bounding box center [480, 278] width 960 height 557
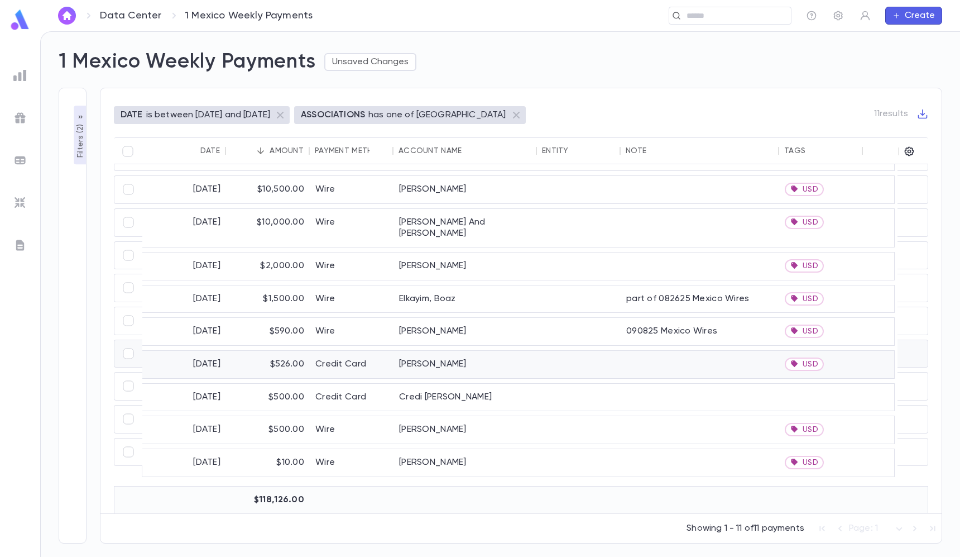
scroll to position [0, 0]
click at [525, 384] on div "Credi [PERSON_NAME]" at bounding box center [466, 397] width 144 height 27
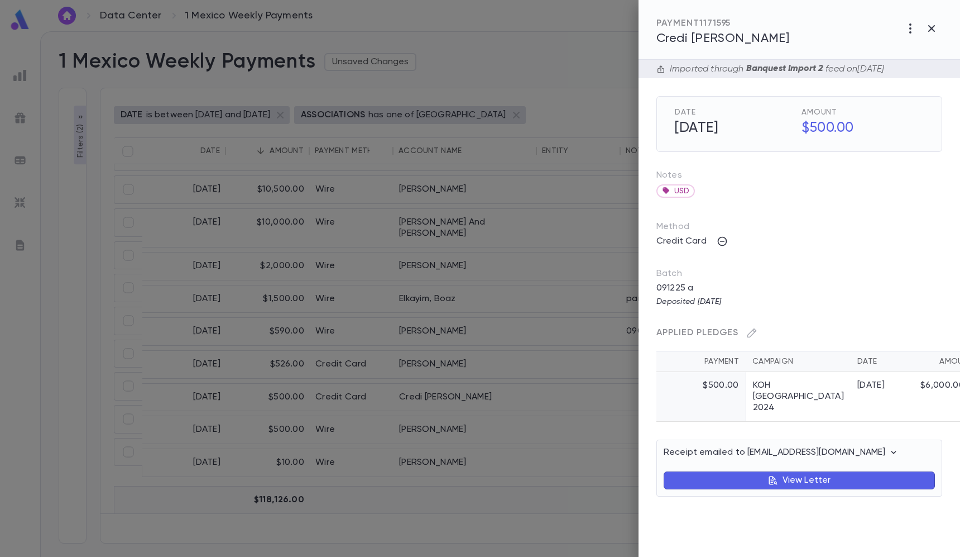
click at [555, 249] on div at bounding box center [480, 278] width 960 height 557
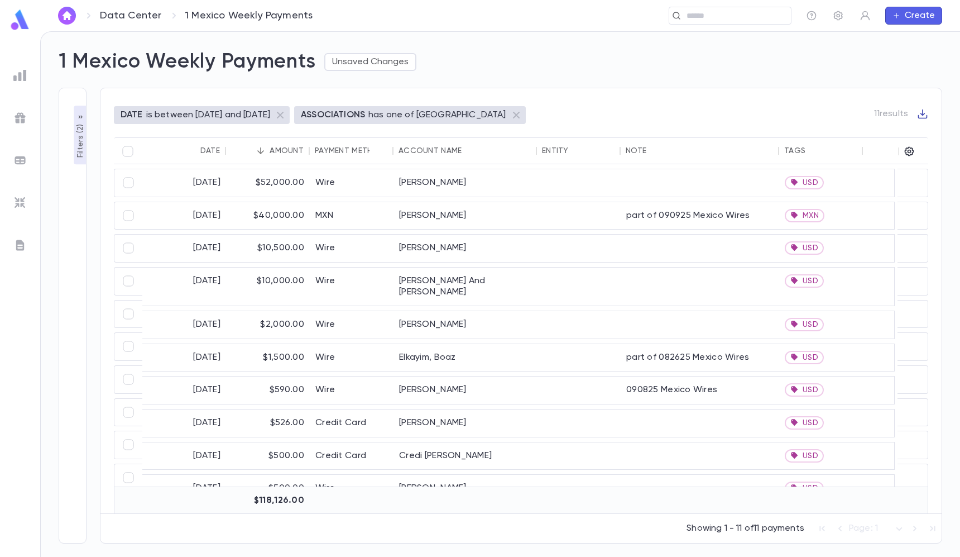
click at [924, 111] on icon "button" at bounding box center [923, 113] width 11 height 11
click at [923, 132] on li "Download CSV" at bounding box center [912, 133] width 80 height 18
click at [363, 61] on button "Unsaved Changes" at bounding box center [370, 62] width 92 height 18
click at [375, 83] on li "Save Changes to Report" at bounding box center [389, 84] width 124 height 18
click at [18, 65] on div at bounding box center [20, 75] width 20 height 20
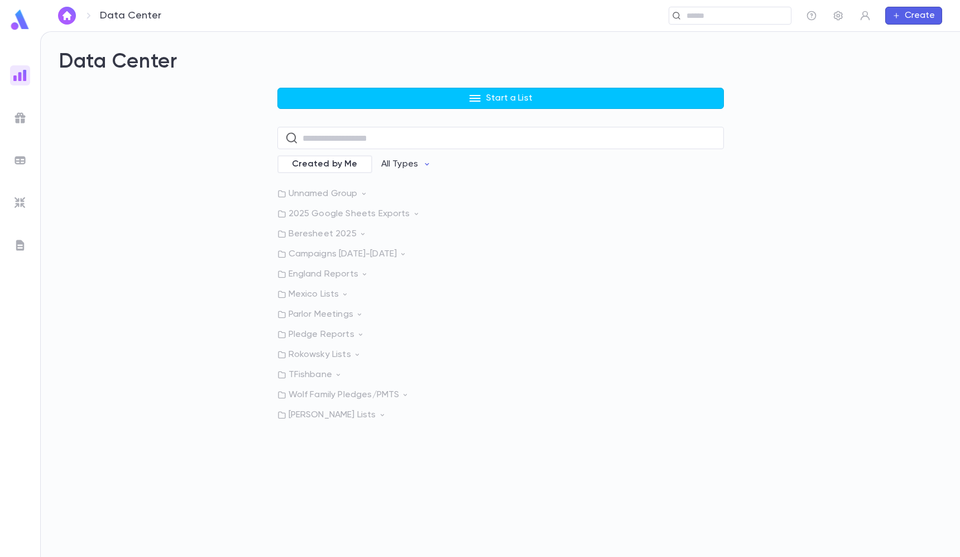
click at [309, 355] on p "Rokowsky Lists" at bounding box center [501, 354] width 447 height 11
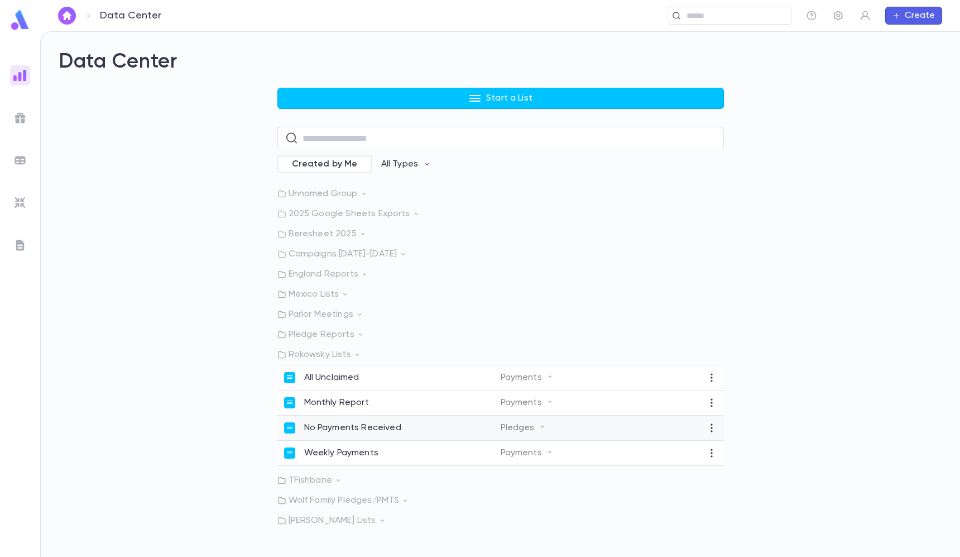
click at [333, 437] on div "No Payments Received Pledges" at bounding box center [501, 427] width 447 height 25
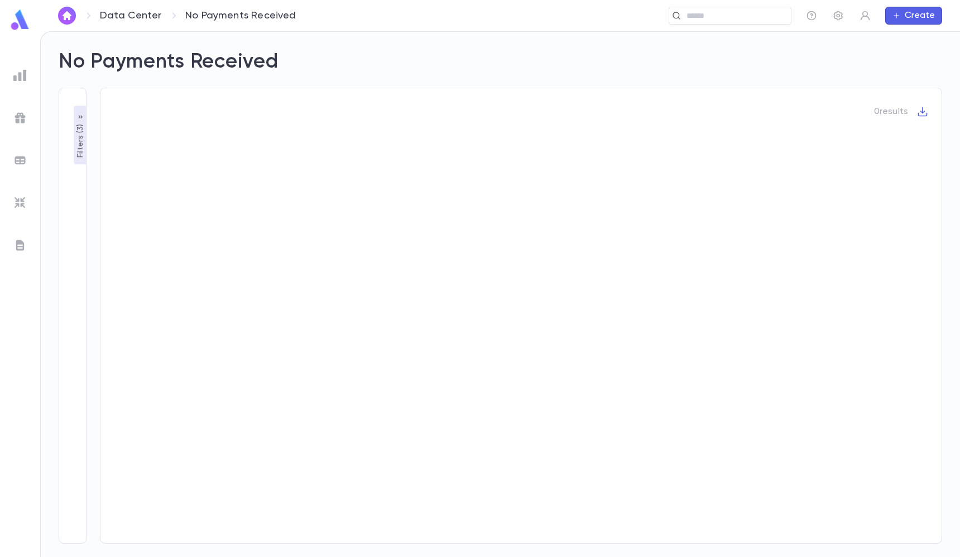
type input "**********"
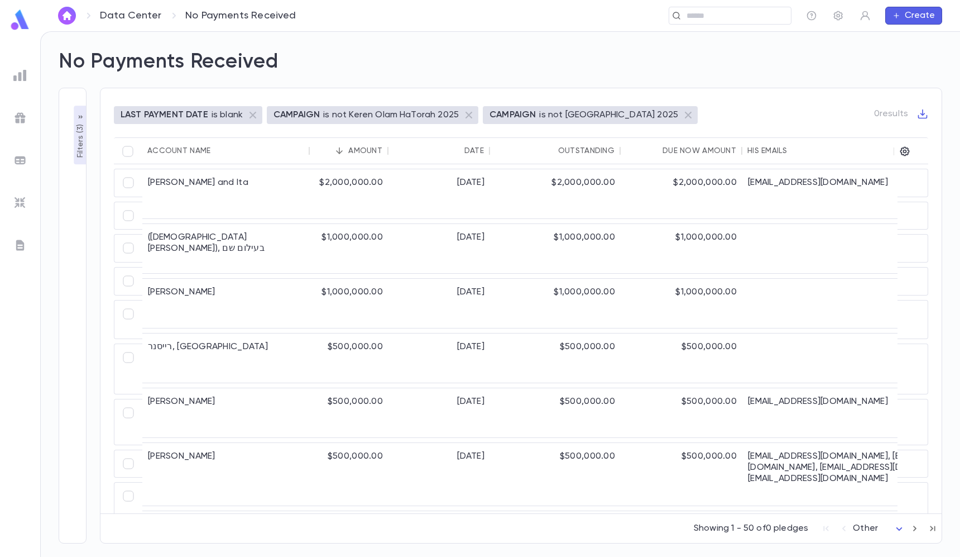
click at [78, 127] on p "Filters ( 3 )" at bounding box center [80, 140] width 11 height 36
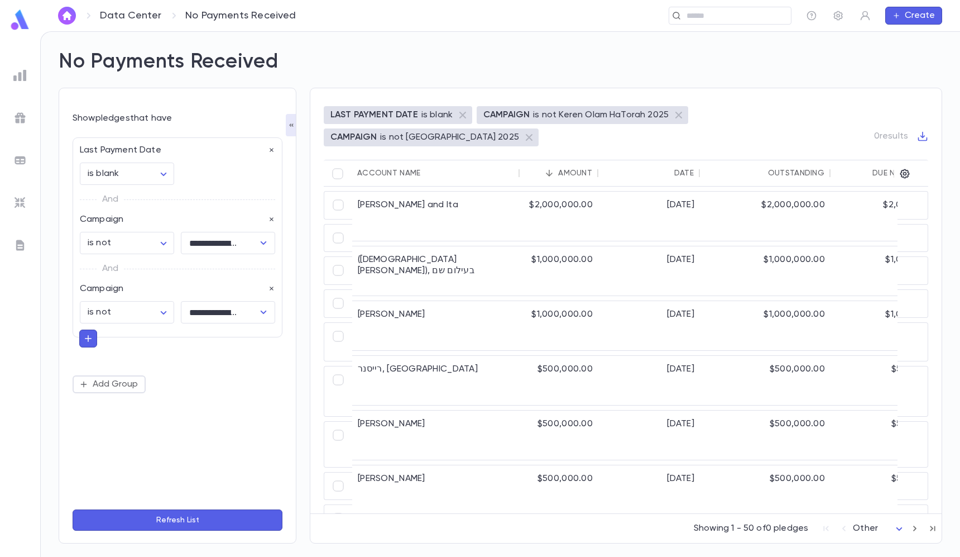
click at [224, 529] on button "Refresh List" at bounding box center [178, 519] width 210 height 21
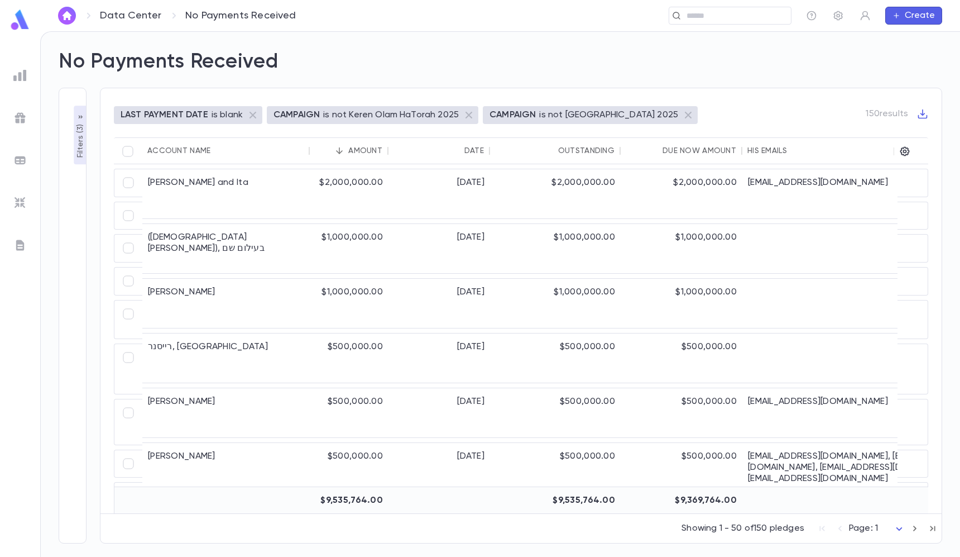
click at [930, 118] on div "LAST PAYMENT DATE is blank CAMPAIGN is not [PERSON_NAME] 2025 CAMPAIGN is not K…" at bounding box center [521, 316] width 843 height 456
click at [926, 118] on icon "button" at bounding box center [923, 113] width 9 height 9
drag, startPoint x: 926, startPoint y: 144, endPoint x: 924, endPoint y: 136, distance: 7.6
click at [924, 136] on ul "Download CSV Download PDF" at bounding box center [912, 142] width 80 height 42
click at [924, 135] on li "Download CSV" at bounding box center [912, 133] width 80 height 18
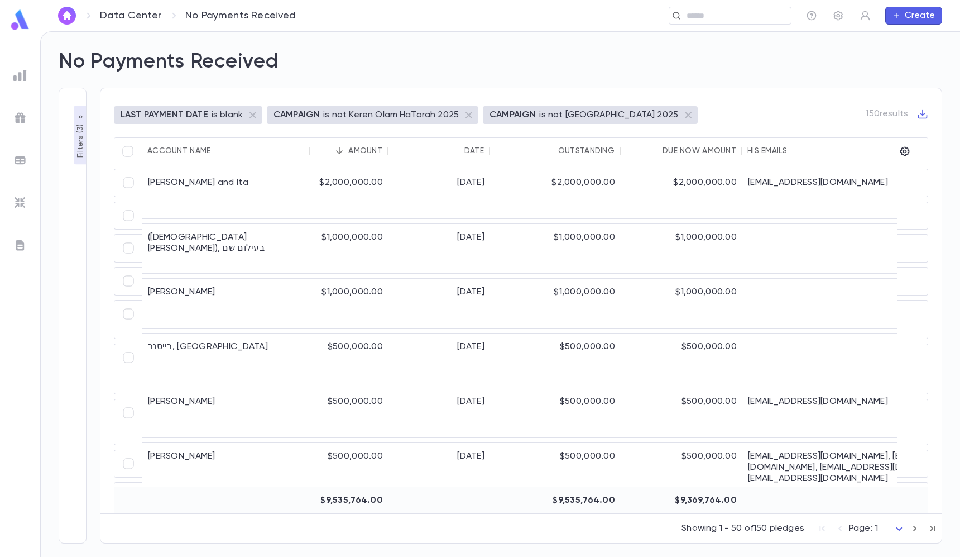
click at [19, 69] on img at bounding box center [19, 75] width 13 height 13
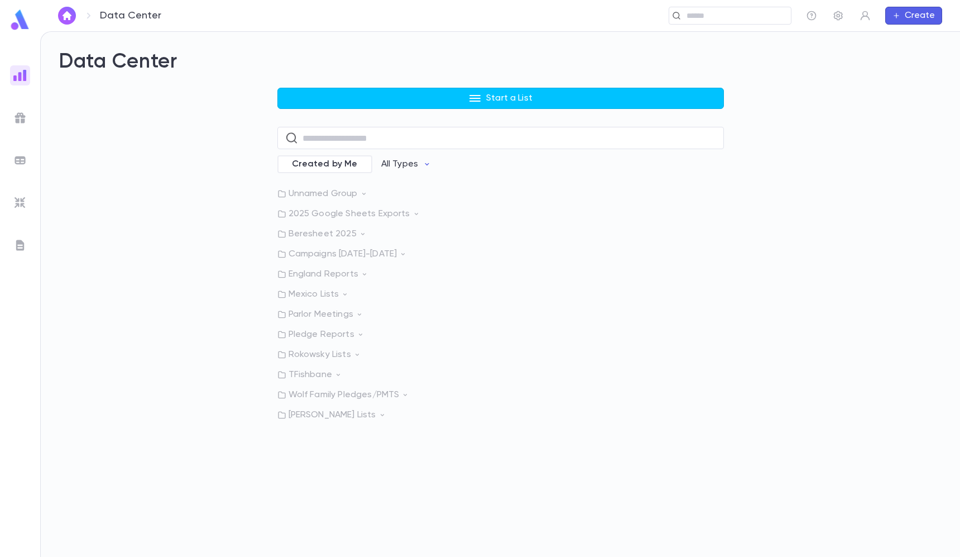
click at [329, 354] on p "Rokowsky Lists" at bounding box center [501, 354] width 447 height 11
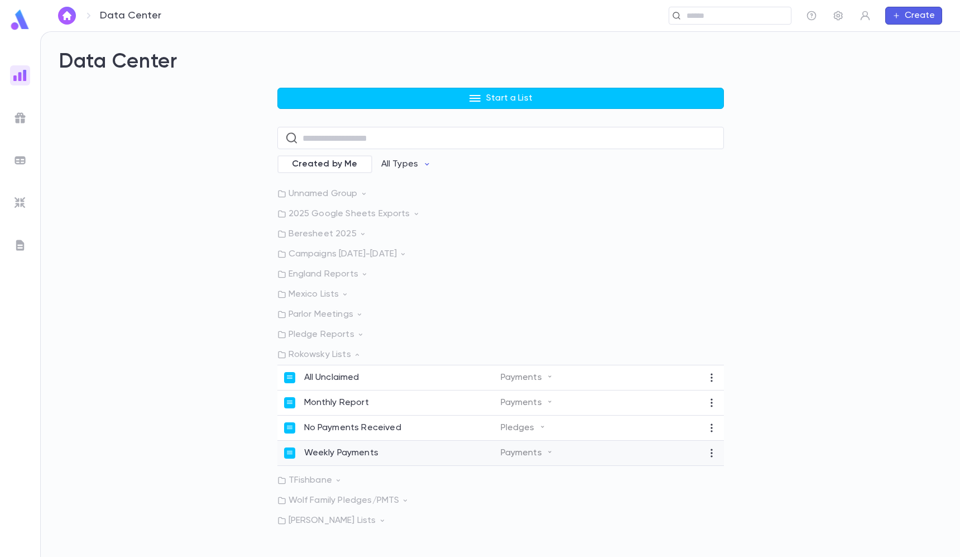
click at [347, 456] on p "Weekly Payments" at bounding box center [341, 452] width 74 height 11
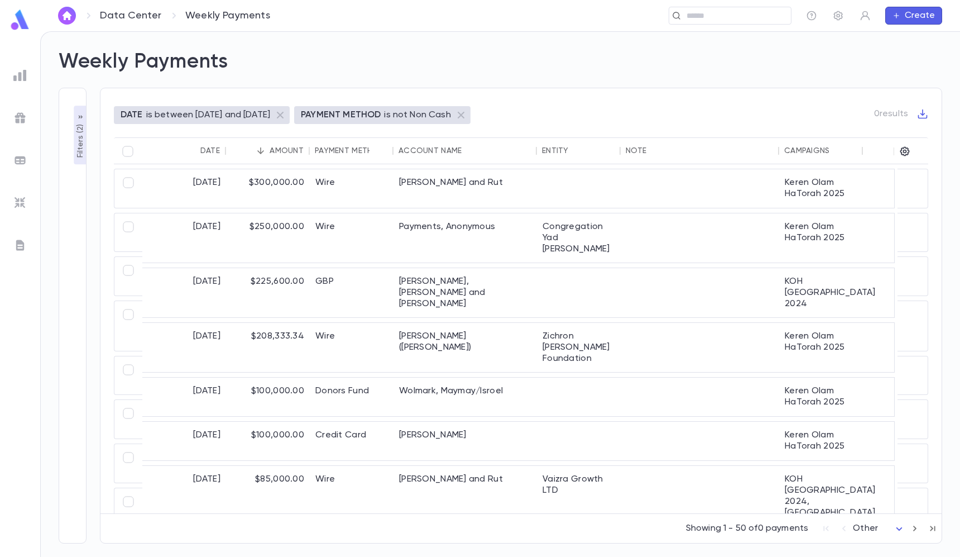
click at [80, 132] on p "Filters ( 2 )" at bounding box center [80, 140] width 11 height 36
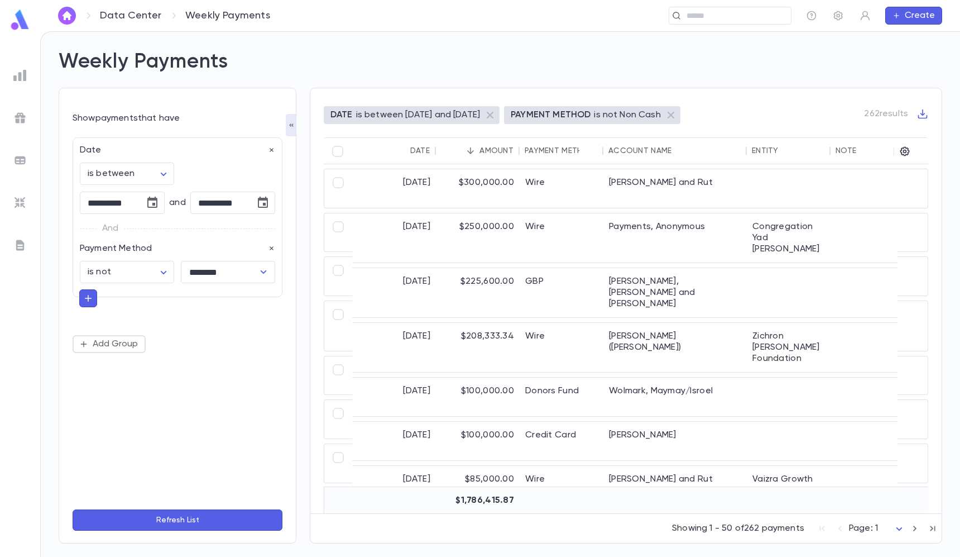
click at [204, 517] on button "Refresh List" at bounding box center [178, 519] width 210 height 21
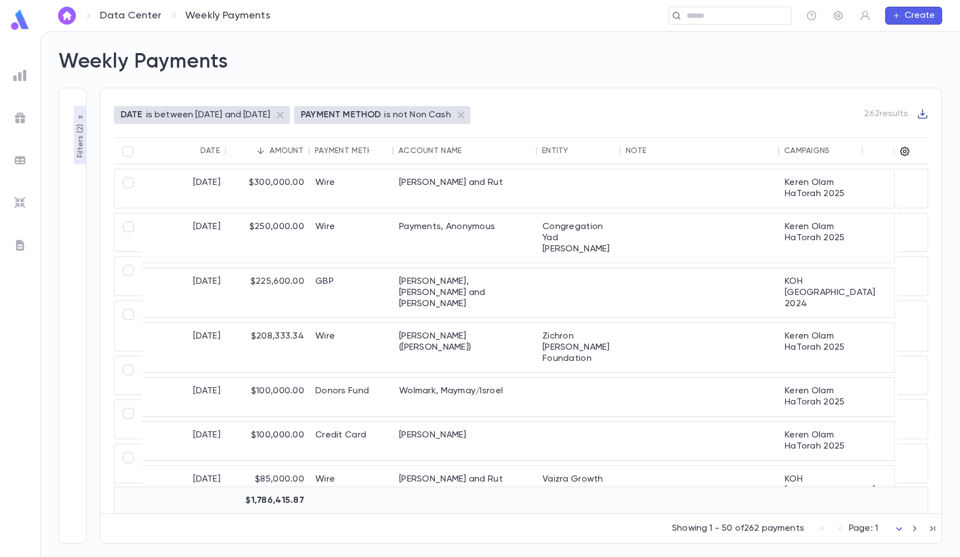
click at [925, 112] on icon "button" at bounding box center [923, 113] width 11 height 11
click at [86, 139] on div at bounding box center [480, 278] width 960 height 557
click at [77, 139] on body "**********" at bounding box center [480, 293] width 960 height 525
click at [82, 139] on p "Filters ( 2 )" at bounding box center [80, 140] width 11 height 36
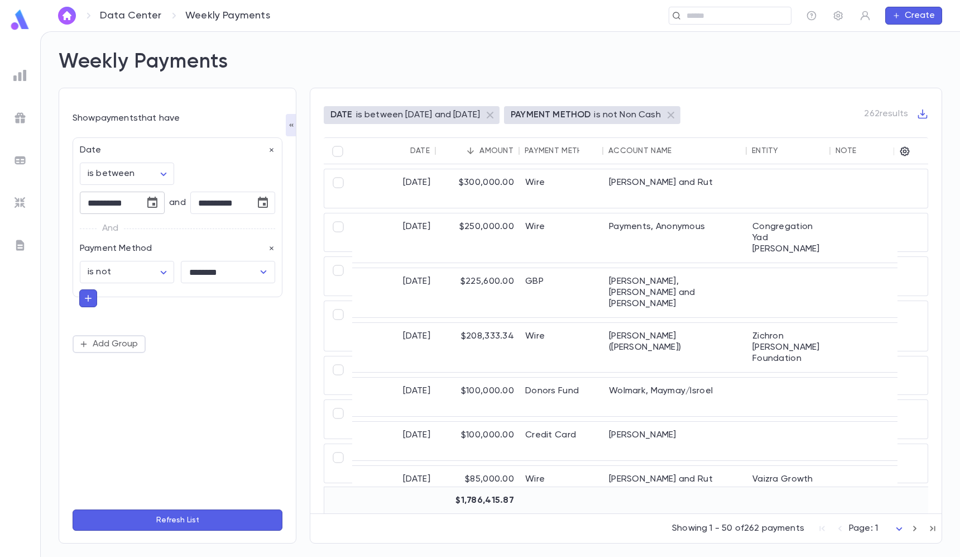
click at [152, 197] on icon "Choose date, selected date is Sep 1, 2025" at bounding box center [152, 202] width 10 height 11
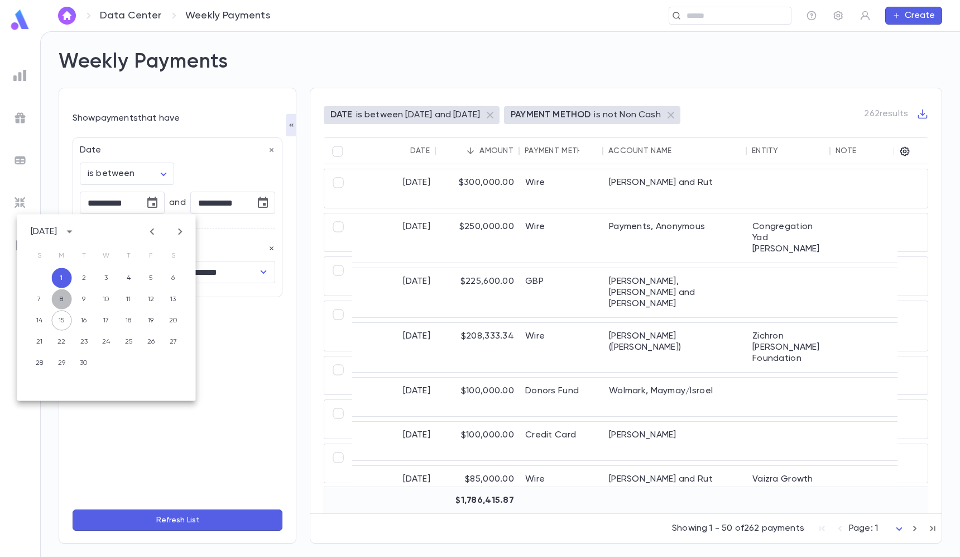
click at [63, 297] on button "8" at bounding box center [62, 299] width 20 height 20
type input "**********"
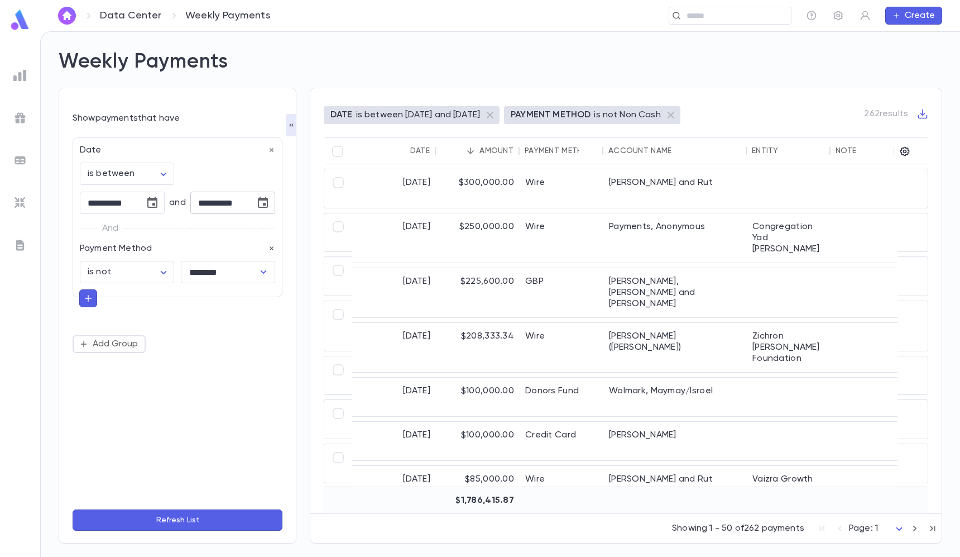
click at [264, 201] on icon "Choose date, selected date is Sep 7, 2025" at bounding box center [262, 202] width 13 height 13
click at [150, 320] on button "14" at bounding box center [150, 320] width 20 height 20
type input "**********"
click at [173, 515] on button "Refresh List" at bounding box center [178, 519] width 210 height 21
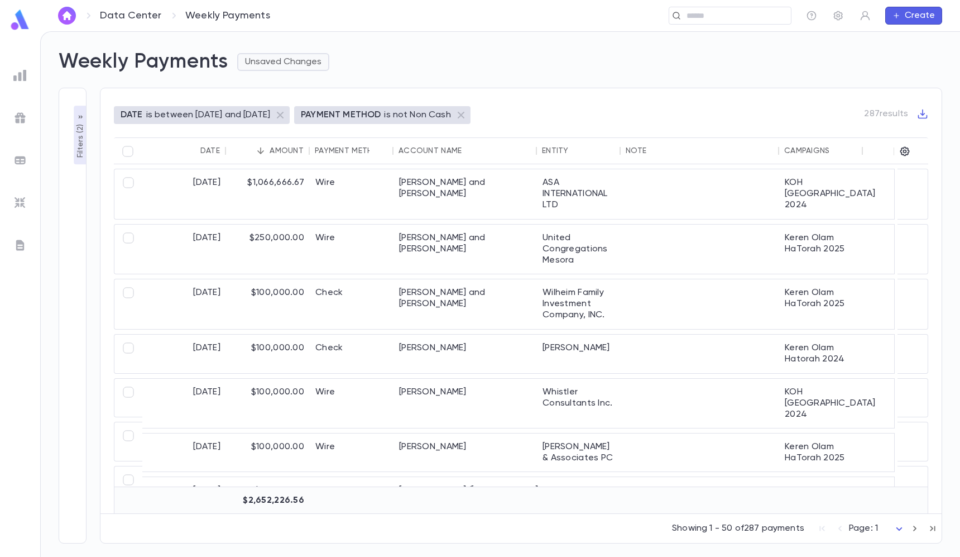
click at [278, 63] on button "Unsaved Changes" at bounding box center [283, 62] width 92 height 18
click at [278, 78] on li "Save Changes to Report" at bounding box center [302, 84] width 124 height 18
click at [924, 116] on icon "button" at bounding box center [923, 113] width 11 height 11
click at [918, 133] on li "Download CSV" at bounding box center [912, 133] width 80 height 18
click at [394, 66] on div "Weekly Payments" at bounding box center [493, 55] width 897 height 38
